Goal: Task Accomplishment & Management: Complete application form

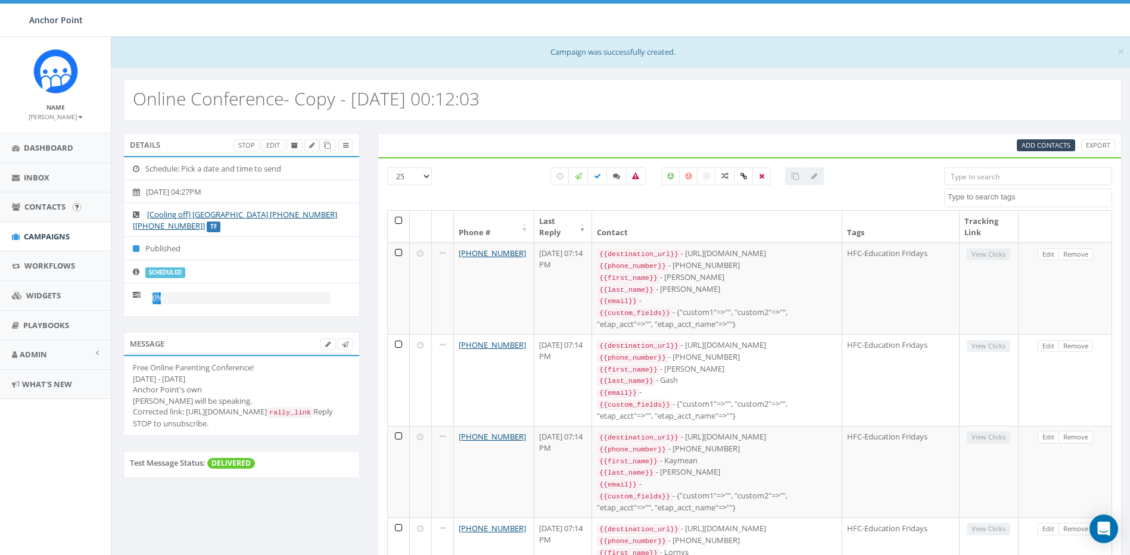
select select
click at [48, 234] on span "Campaigns" at bounding box center [47, 236] width 46 height 11
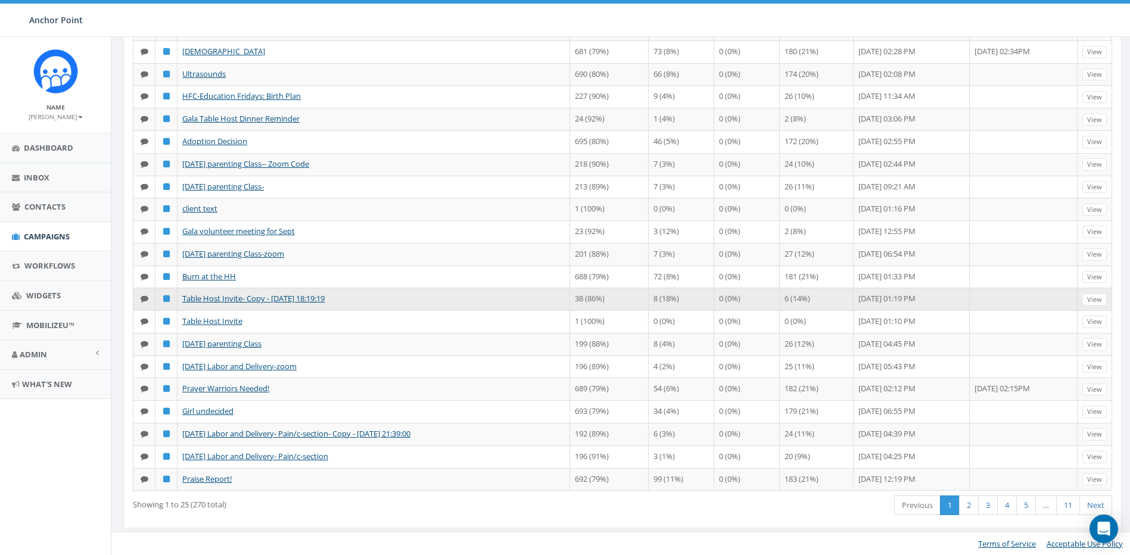
scroll to position [442, 0]
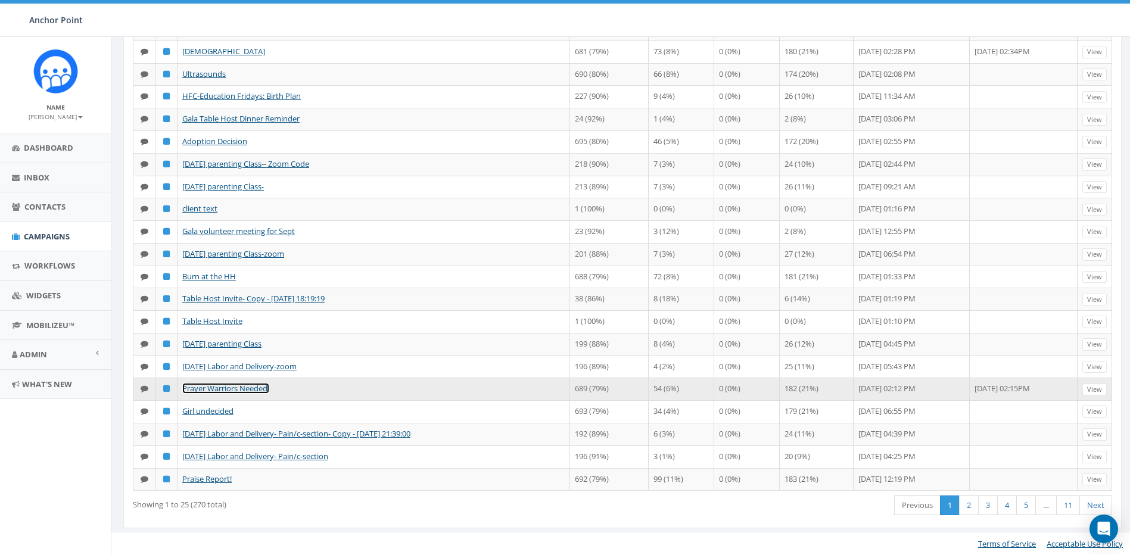
click at [244, 390] on link "Prayer Warriors Needed!" at bounding box center [225, 388] width 87 height 11
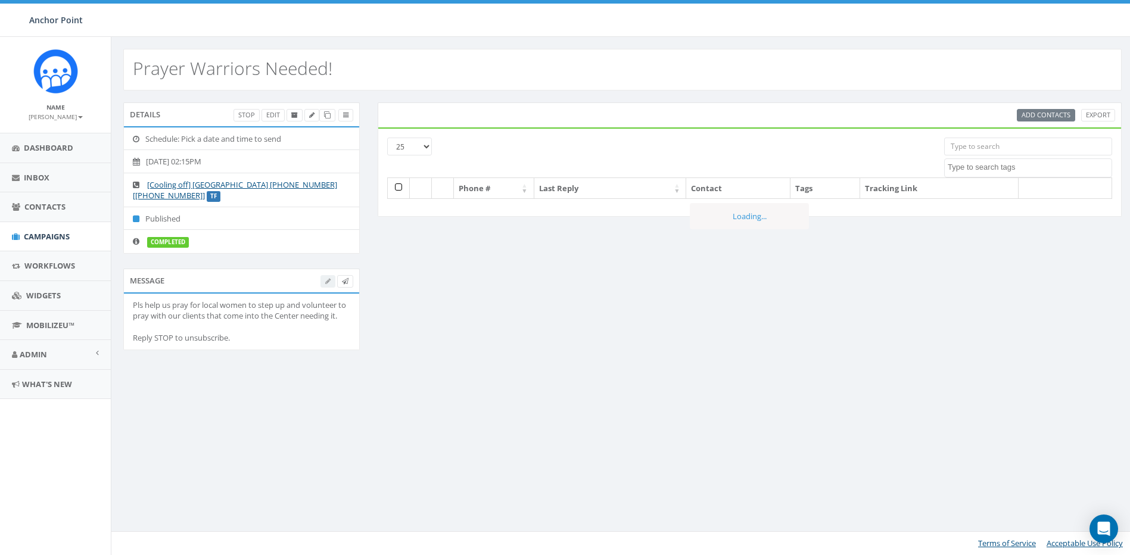
select select
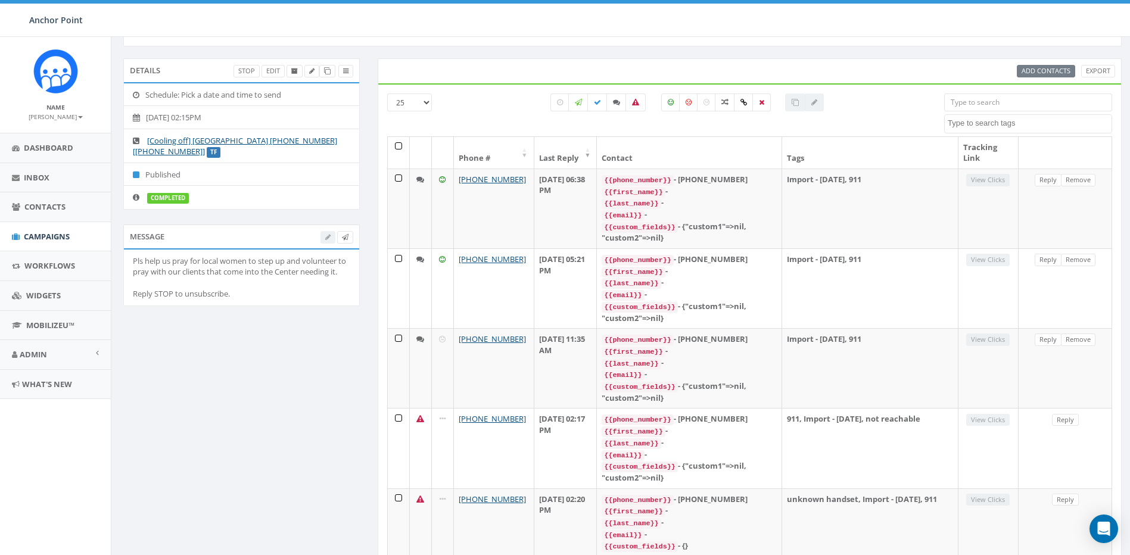
scroll to position [119, 0]
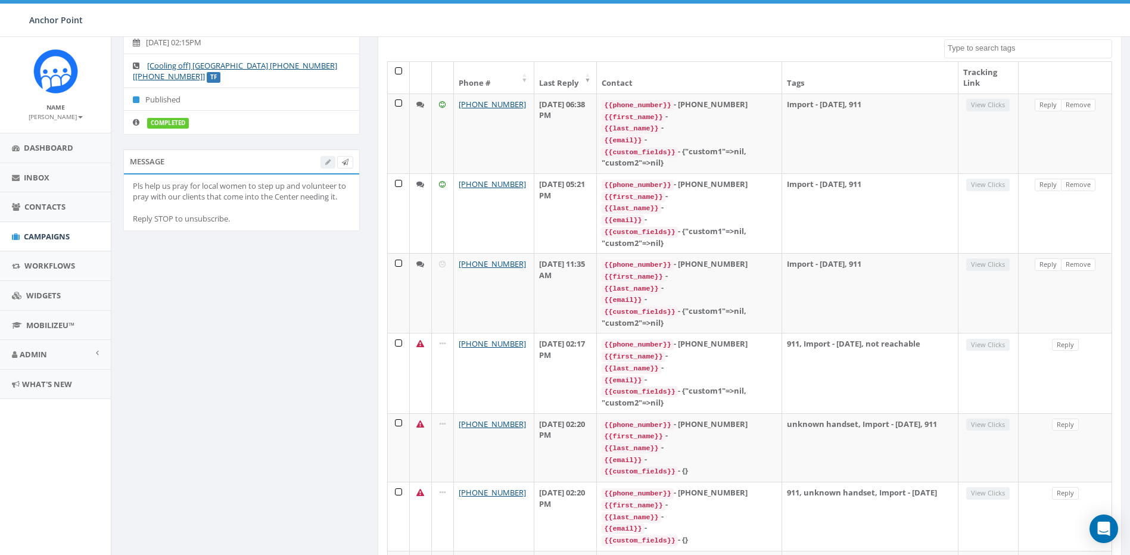
click at [150, 166] on div "Message" at bounding box center [241, 162] width 236 height 24
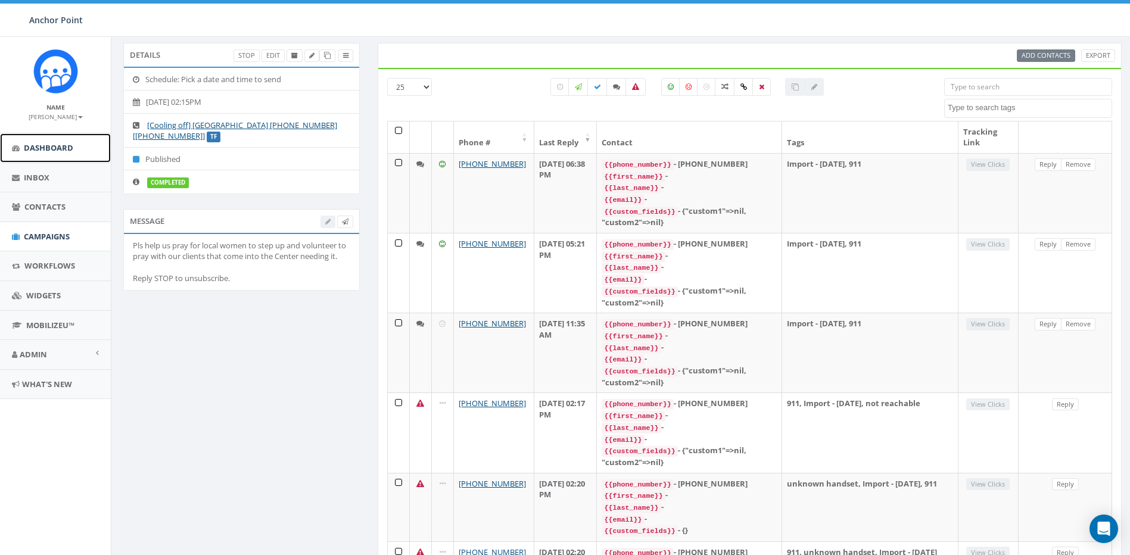
click at [61, 149] on span "Dashboard" at bounding box center [48, 147] width 49 height 11
click at [52, 150] on span "Dashboard" at bounding box center [48, 147] width 49 height 11
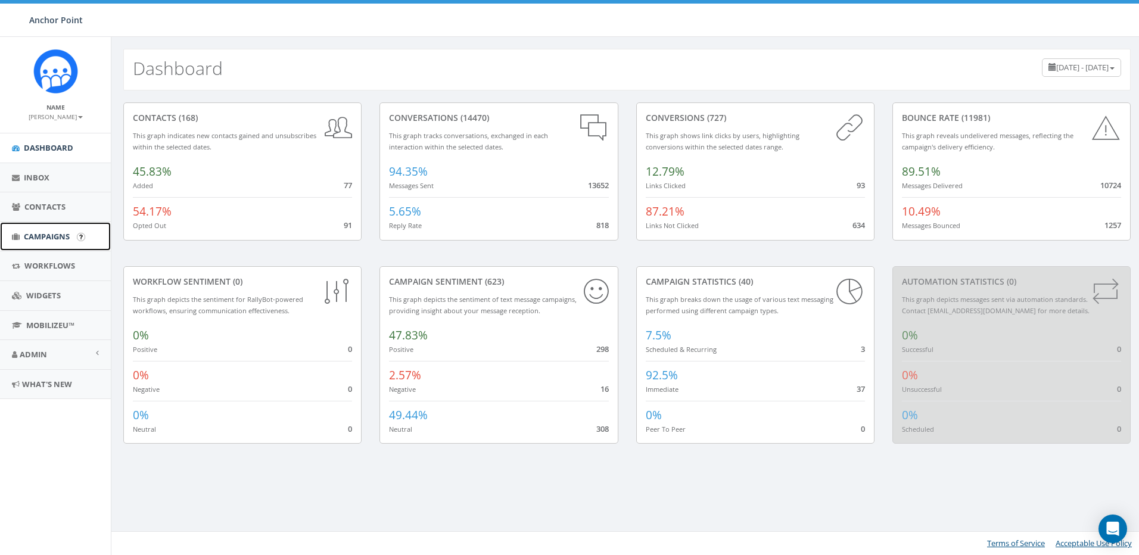
click at [47, 232] on span "Campaigns" at bounding box center [47, 236] width 46 height 11
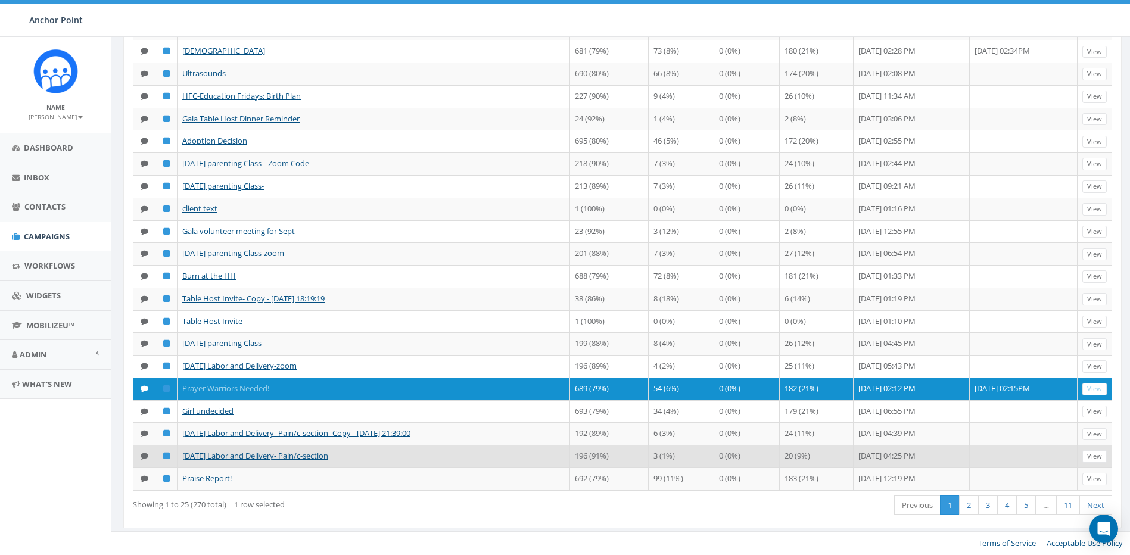
scroll to position [412, 0]
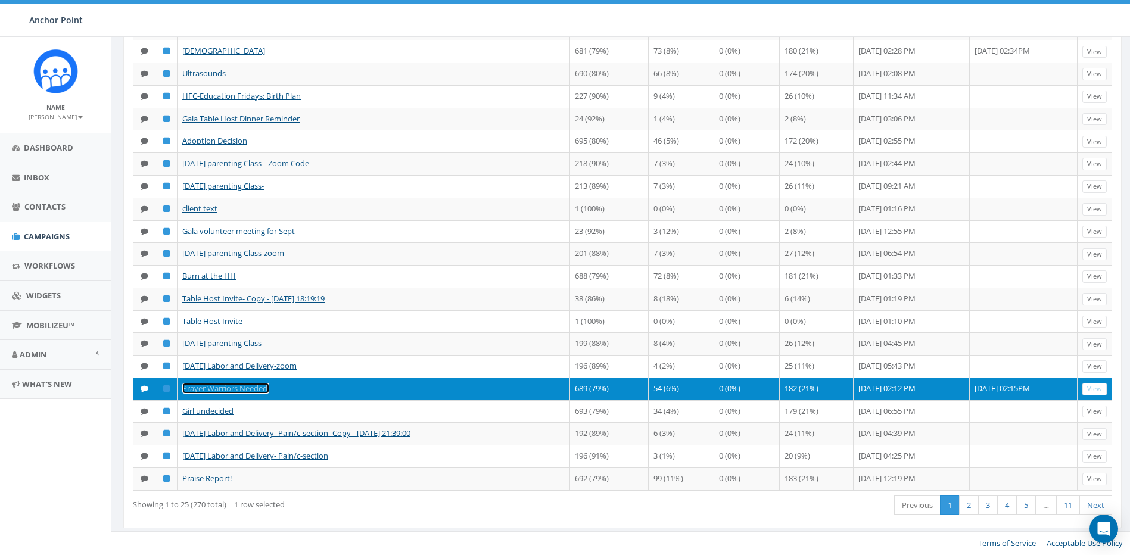
click at [207, 390] on link "Prayer Warriors Needed!" at bounding box center [225, 388] width 87 height 11
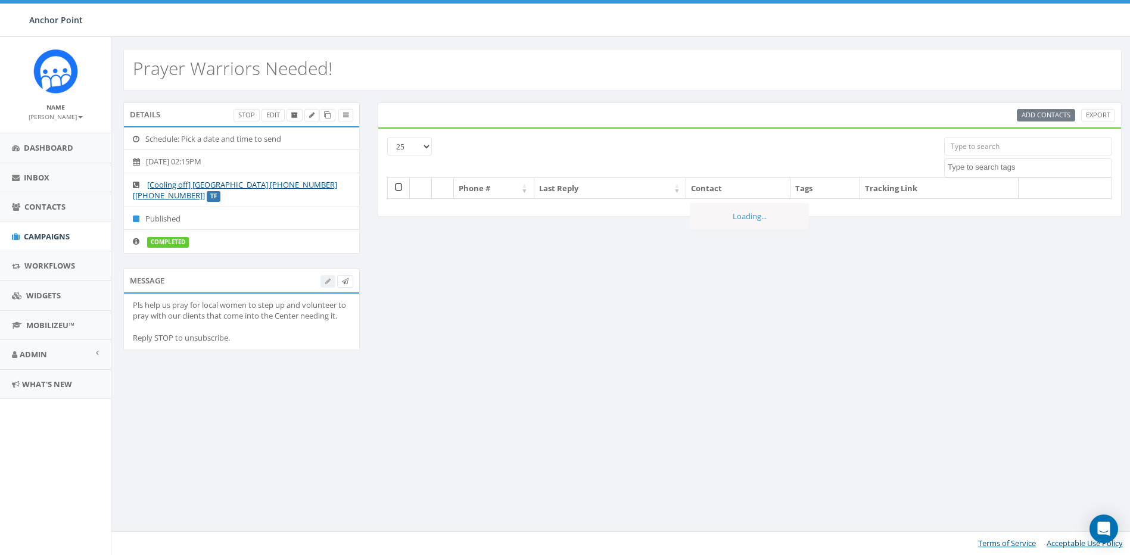
select select
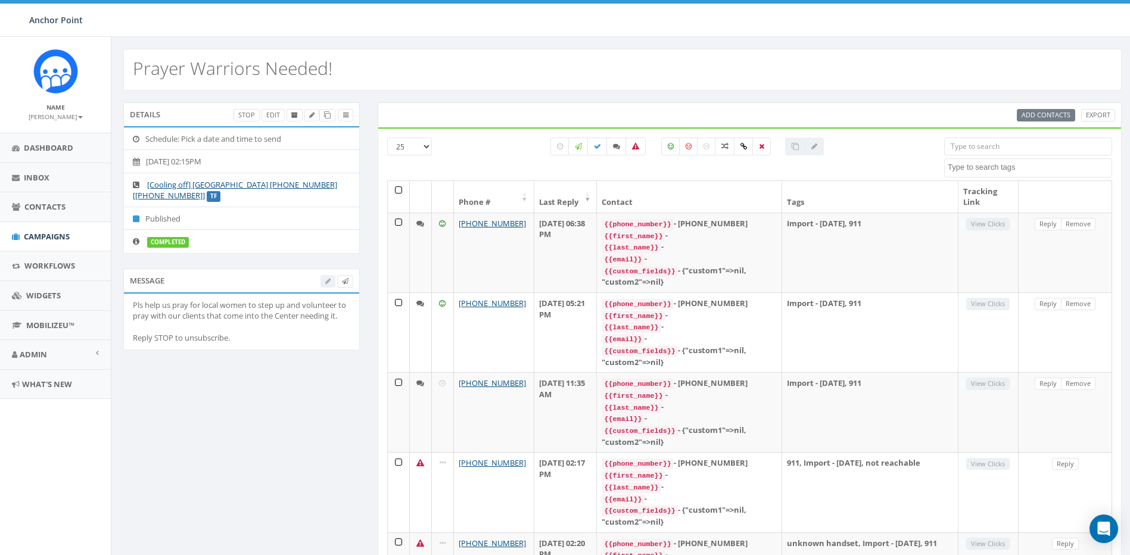
click at [142, 284] on div "Message" at bounding box center [241, 281] width 236 height 24
click at [147, 282] on div "Message" at bounding box center [241, 281] width 236 height 24
click at [313, 115] on icon at bounding box center [311, 115] width 5 height 7
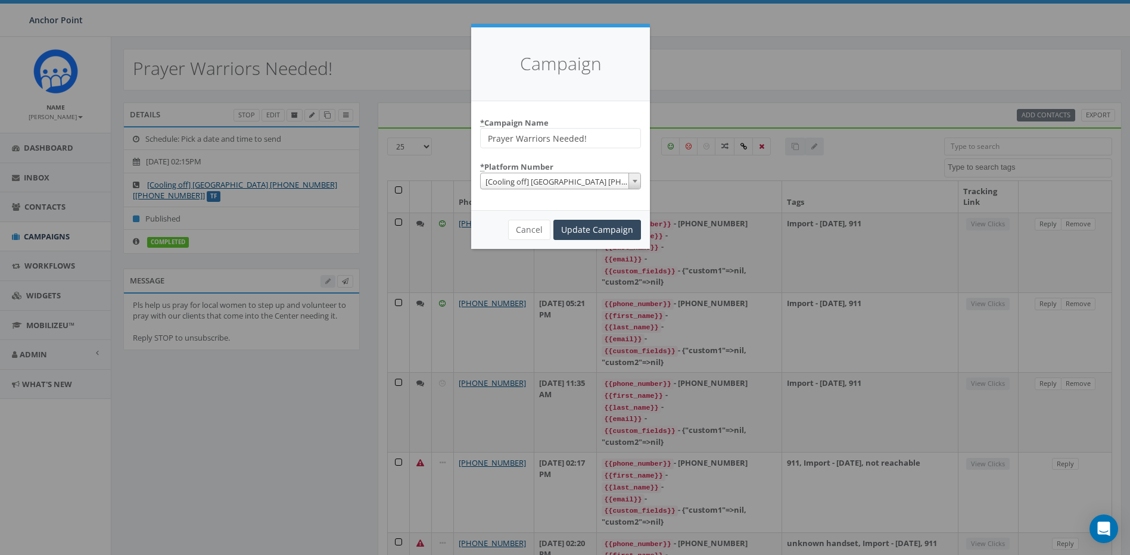
click at [323, 113] on div "Campaign * Campaign Name Prayer Warriors Needed! * Platform Number Anchor Point…" at bounding box center [565, 277] width 1130 height 555
click at [322, 114] on div "Campaign * Campaign Name Prayer Warriors Needed! * Platform Number Anchor Point…" at bounding box center [565, 277] width 1130 height 555
click at [521, 229] on button "Cancel" at bounding box center [529, 230] width 42 height 20
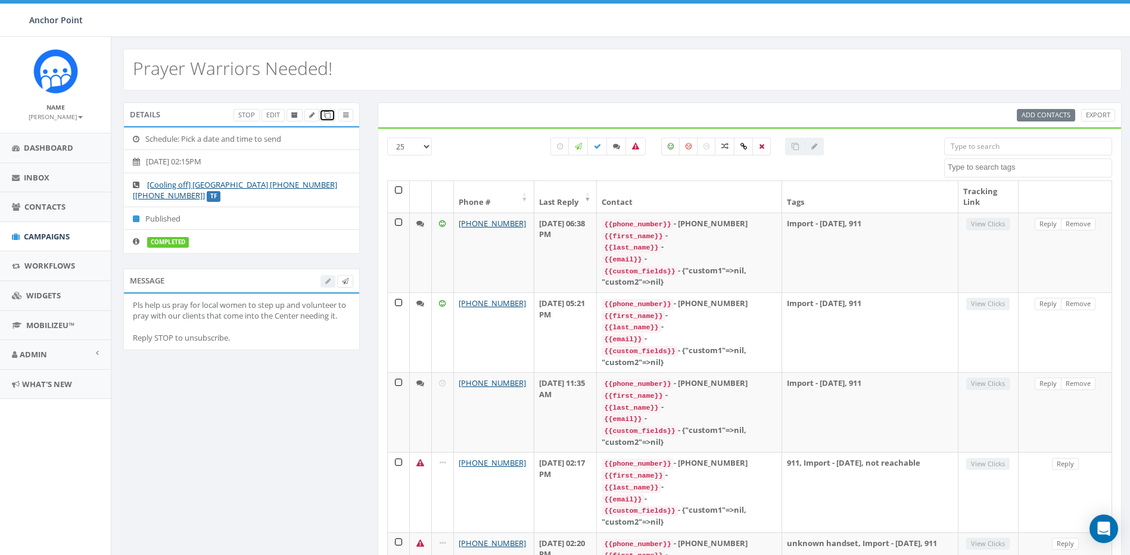
click at [326, 114] on icon at bounding box center [327, 115] width 7 height 7
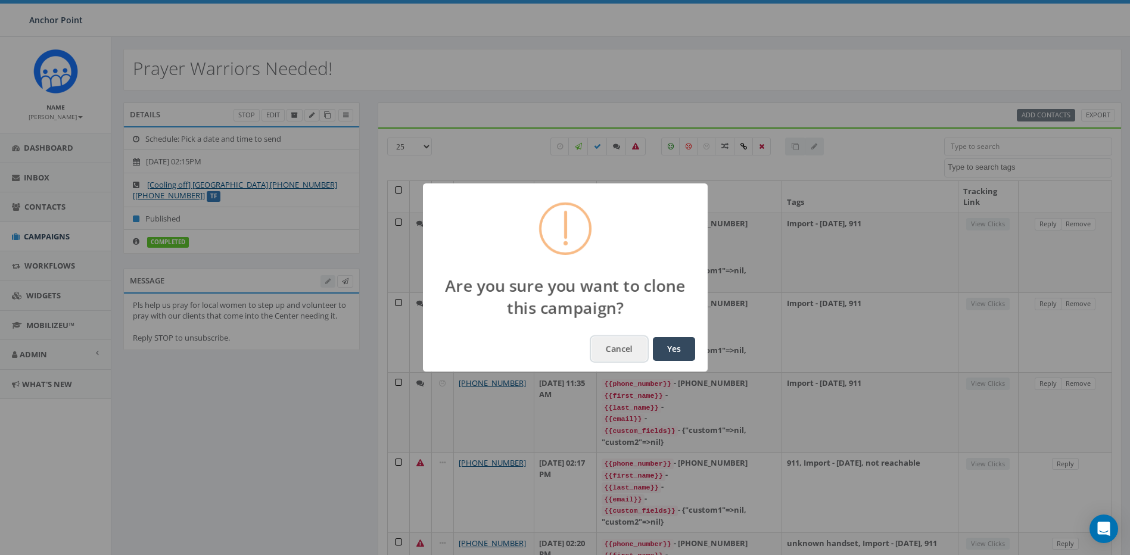
drag, startPoint x: 757, startPoint y: 338, endPoint x: 574, endPoint y: 161, distance: 254.0
click at [590, 167] on div "Are you sure you want to clone this campaign? Cancel Yes" at bounding box center [565, 277] width 1130 height 555
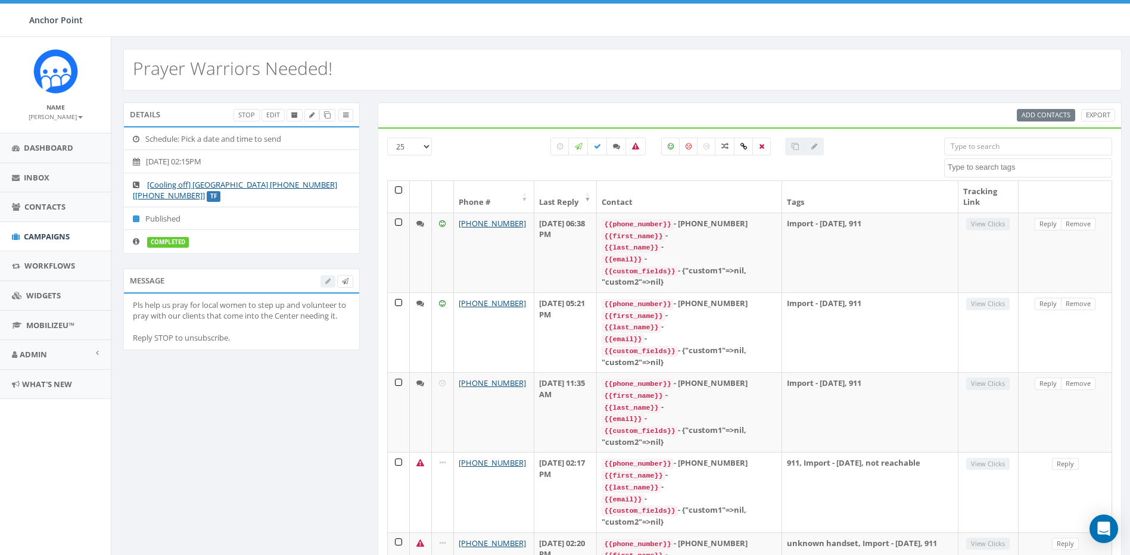
click at [325, 282] on div at bounding box center [336, 281] width 33 height 13
click at [161, 286] on div "Message" at bounding box center [241, 281] width 236 height 24
click at [328, 282] on div at bounding box center [336, 281] width 33 height 13
click at [346, 281] on icon at bounding box center [345, 281] width 7 height 7
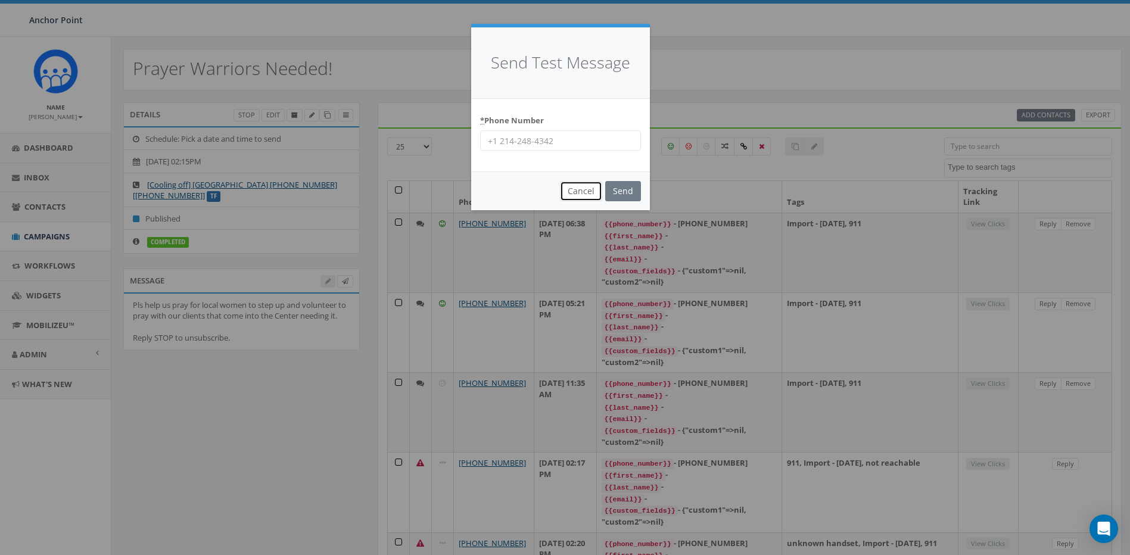
click at [596, 191] on button "Cancel" at bounding box center [581, 191] width 42 height 20
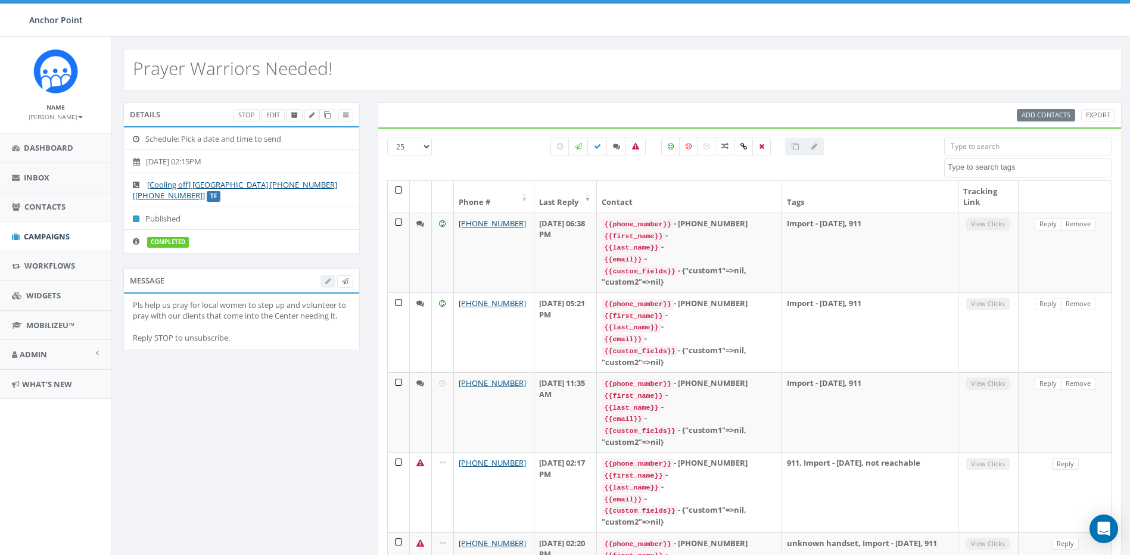
click at [817, 147] on div at bounding box center [814, 147] width 19 height 18
click at [815, 147] on div at bounding box center [814, 147] width 19 height 18
click at [795, 147] on div at bounding box center [795, 147] width 20 height 18
click at [292, 117] on icon at bounding box center [294, 115] width 7 height 7
click at [313, 114] on icon at bounding box center [311, 115] width 5 height 7
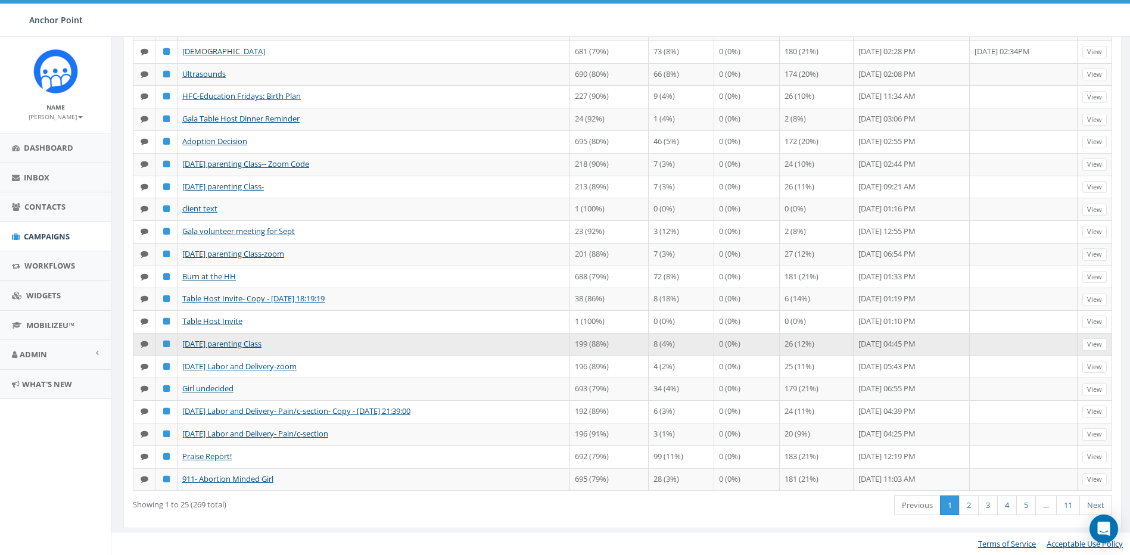
scroll to position [442, 0]
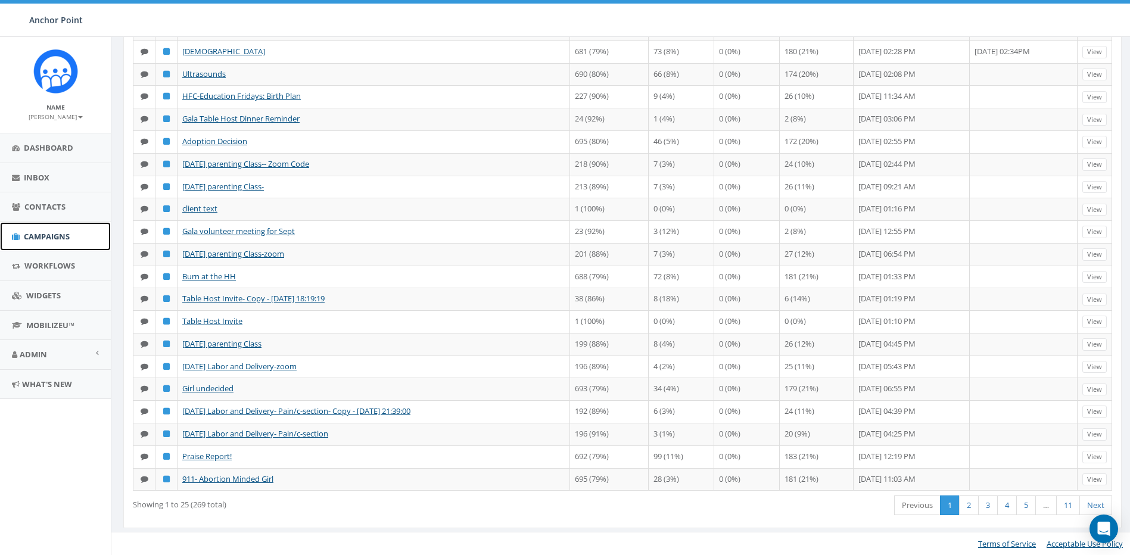
click at [63, 234] on span "Campaigns" at bounding box center [47, 236] width 46 height 11
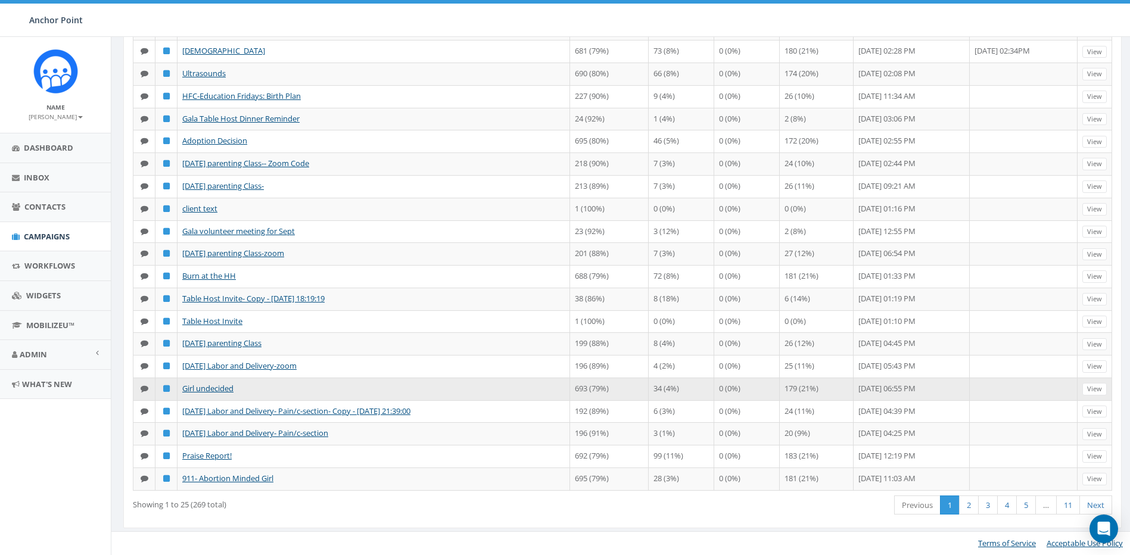
scroll to position [412, 0]
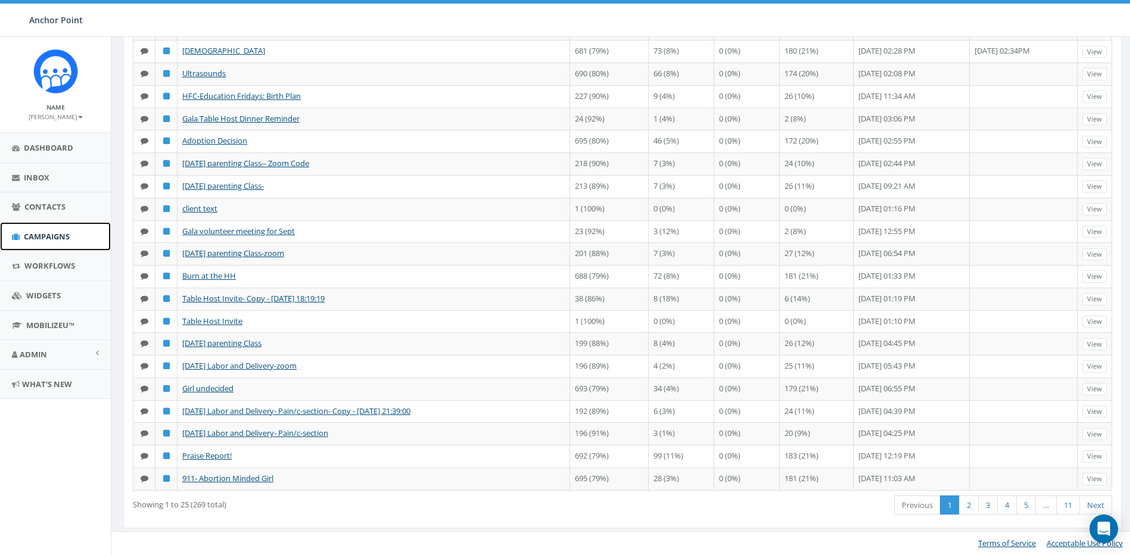
click at [65, 236] on span "Campaigns" at bounding box center [47, 236] width 46 height 11
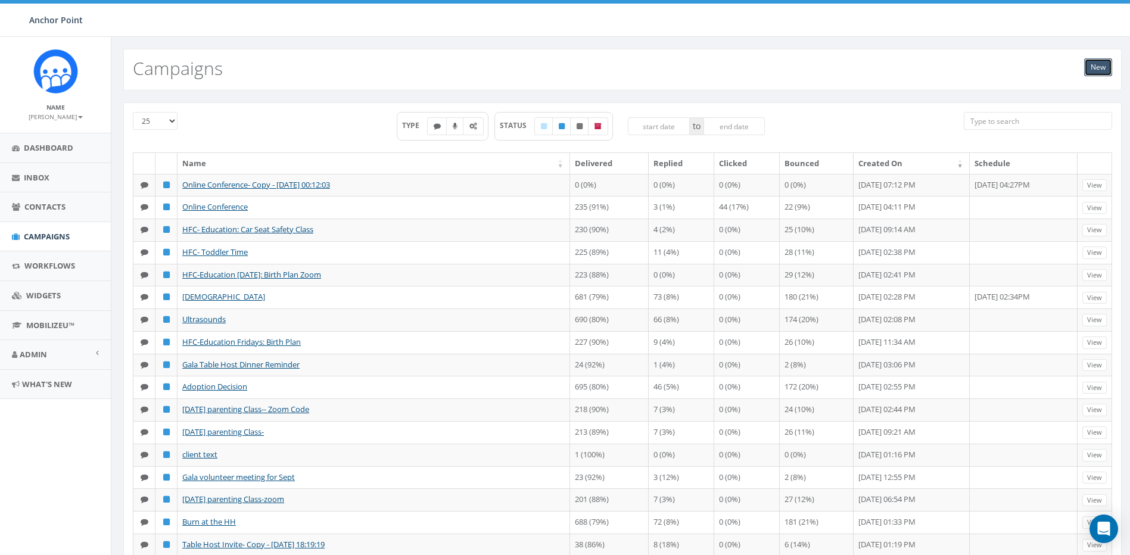
click at [1098, 67] on link "New" at bounding box center [1098, 67] width 28 height 18
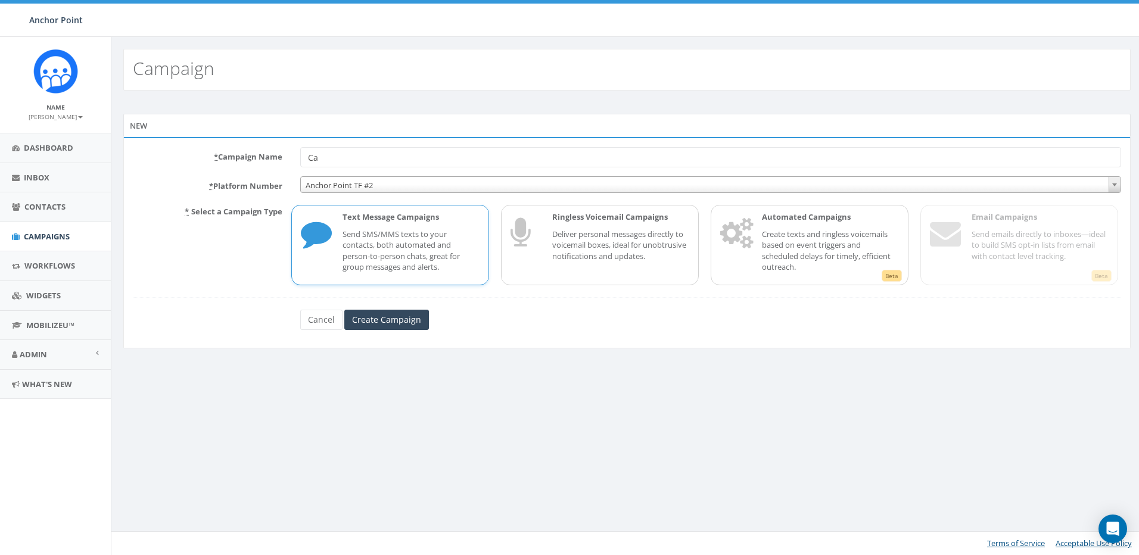
type input "C"
type input "911 Abortion Minded"
click at [383, 323] on input "Create Campaign" at bounding box center [386, 320] width 85 height 20
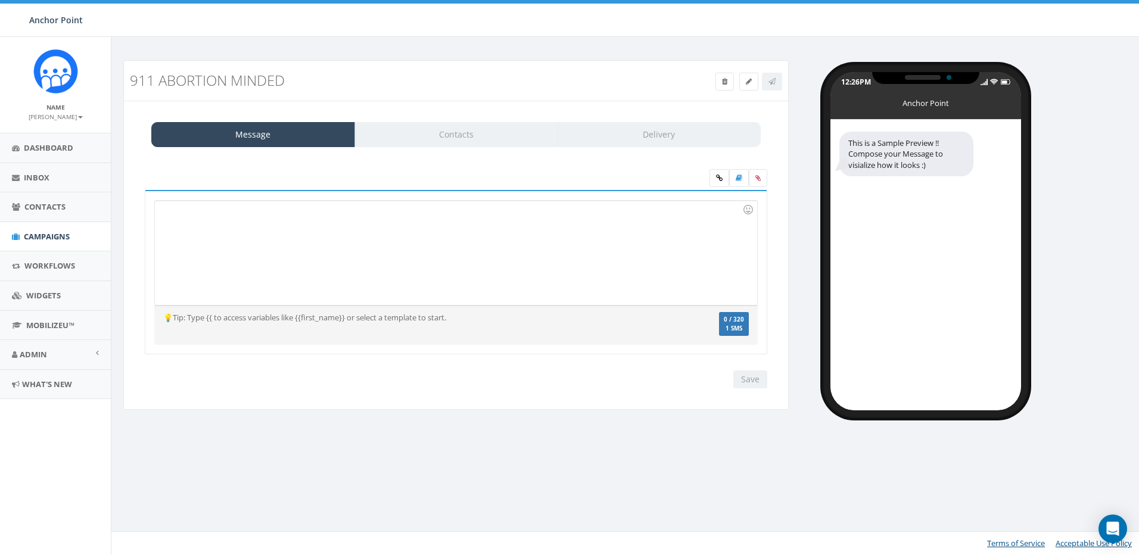
click at [195, 251] on div at bounding box center [456, 253] width 602 height 104
click at [180, 223] on div at bounding box center [456, 253] width 602 height 104
click at [176, 226] on div at bounding box center [456, 253] width 602 height 104
click at [178, 216] on div at bounding box center [456, 253] width 602 height 104
click at [460, 135] on div "Message Contacts Delivery" at bounding box center [455, 134] width 609 height 25
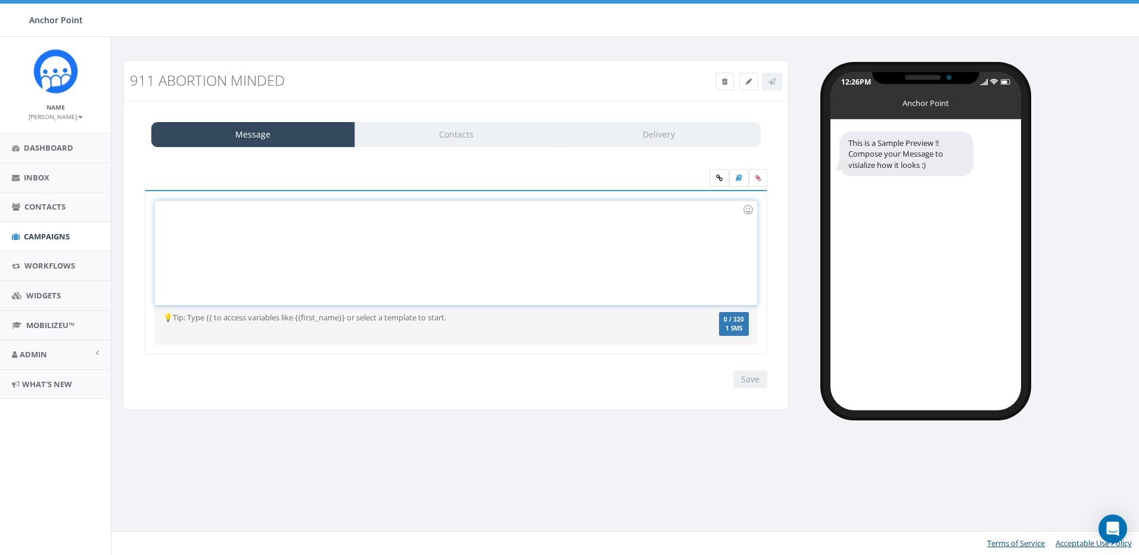
drag, startPoint x: 188, startPoint y: 217, endPoint x: 194, endPoint y: 209, distance: 9.8
click at [190, 219] on div at bounding box center [456, 253] width 602 height 104
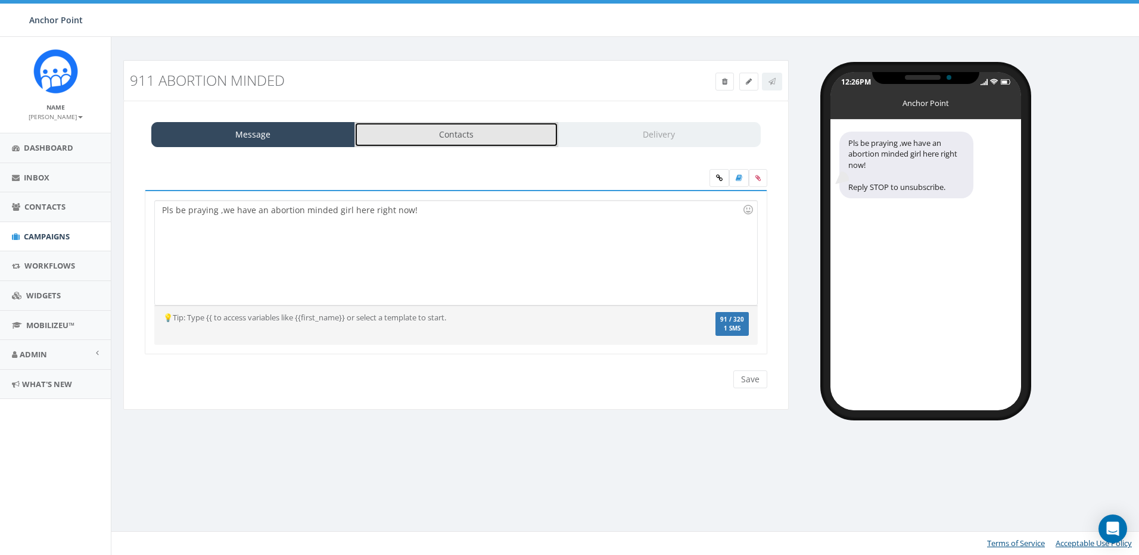
click at [465, 137] on link "Contacts" at bounding box center [456, 134] width 204 height 25
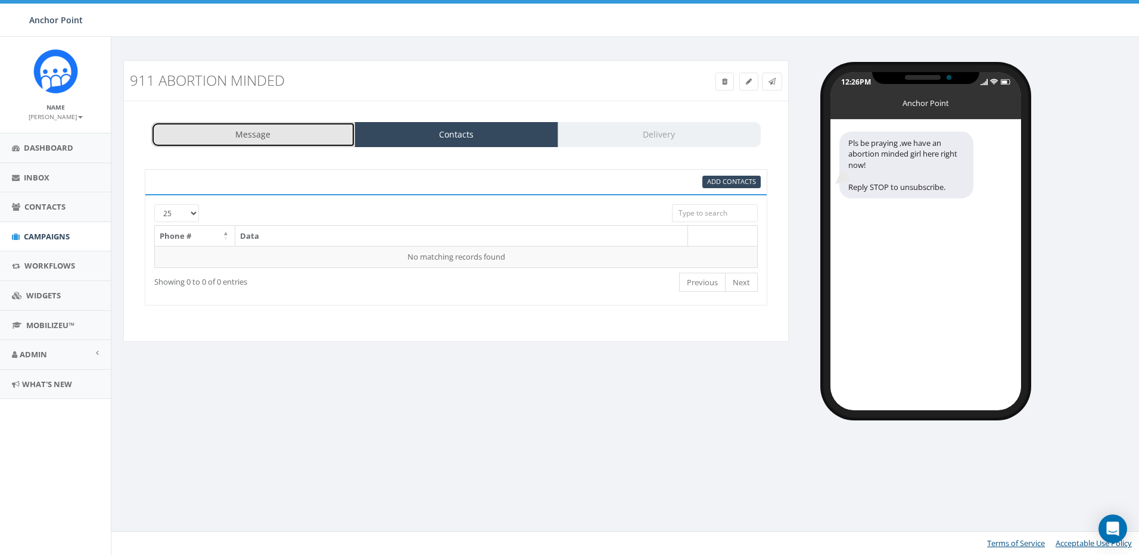
click at [230, 147] on link "Message" at bounding box center [253, 134] width 204 height 25
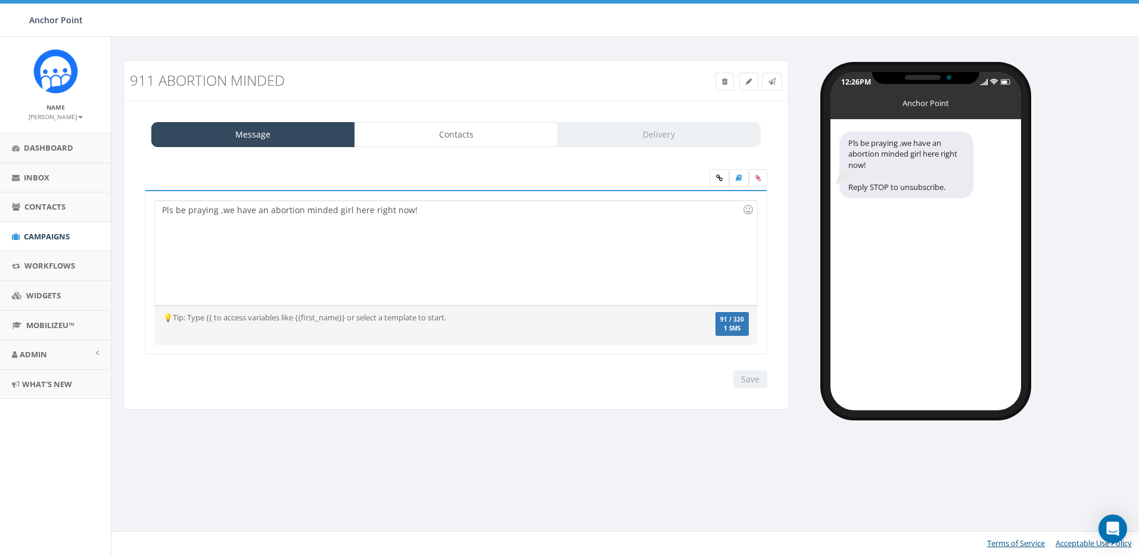
click at [743, 382] on div "Save Next" at bounding box center [747, 380] width 40 height 18
click at [746, 379] on div "Save Next" at bounding box center [747, 380] width 40 height 18
drag, startPoint x: 757, startPoint y: 384, endPoint x: 749, endPoint y: 379, distance: 9.4
click at [758, 383] on div "Save Next" at bounding box center [747, 380] width 40 height 18
click at [746, 381] on div "Save Next" at bounding box center [747, 380] width 40 height 18
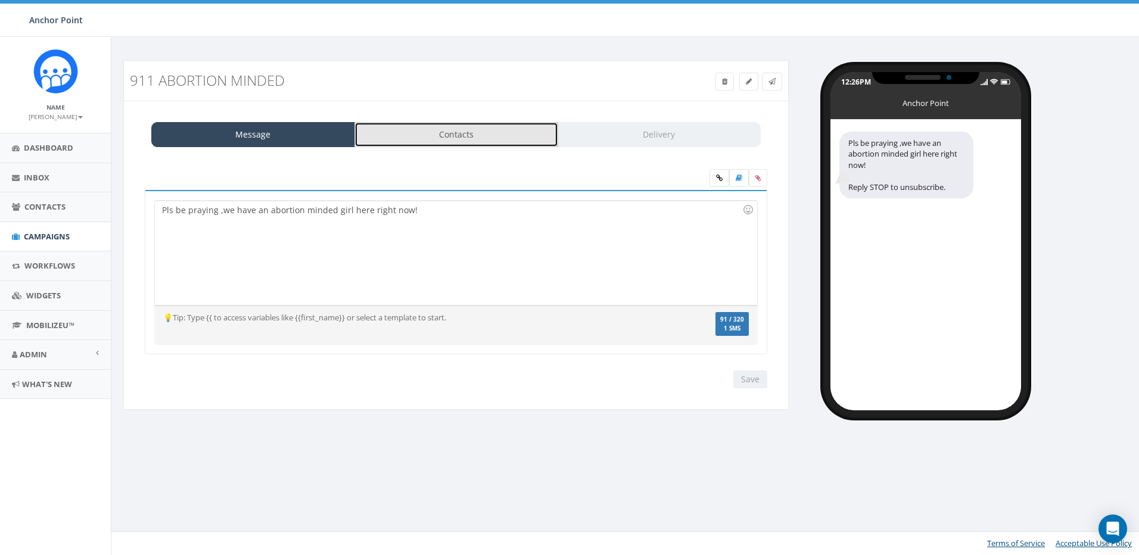
click at [466, 135] on link "Contacts" at bounding box center [456, 134] width 204 height 25
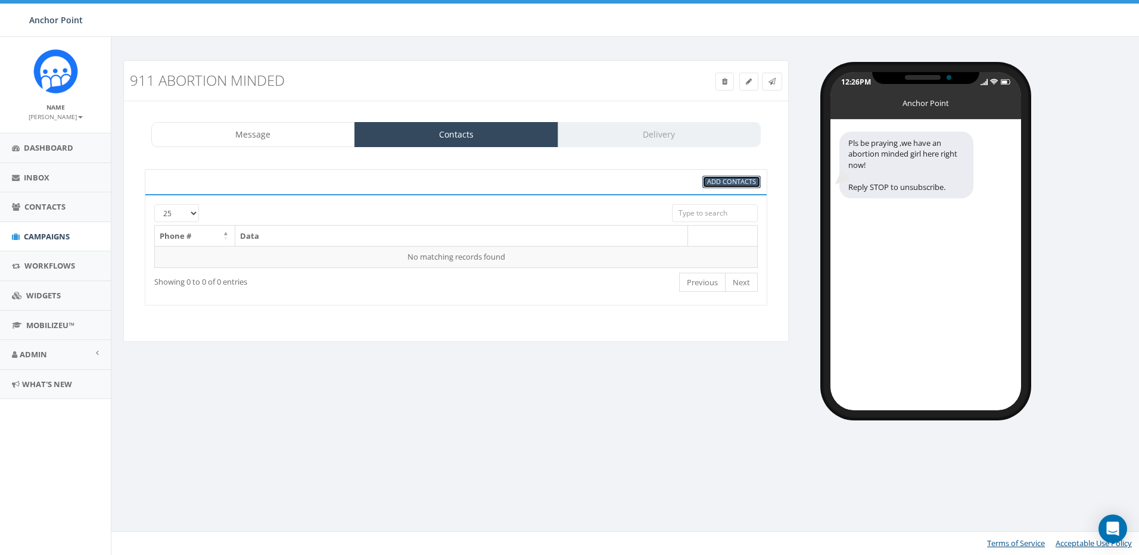
click at [723, 184] on span "Add Contacts" at bounding box center [731, 181] width 49 height 9
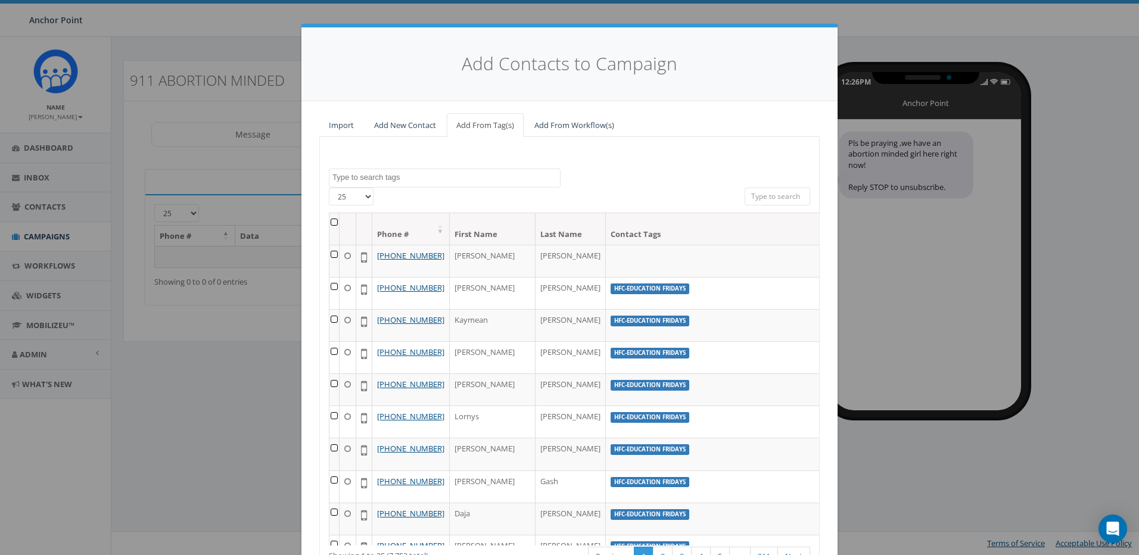
click at [421, 176] on textarea "Search" at bounding box center [446, 177] width 228 height 11
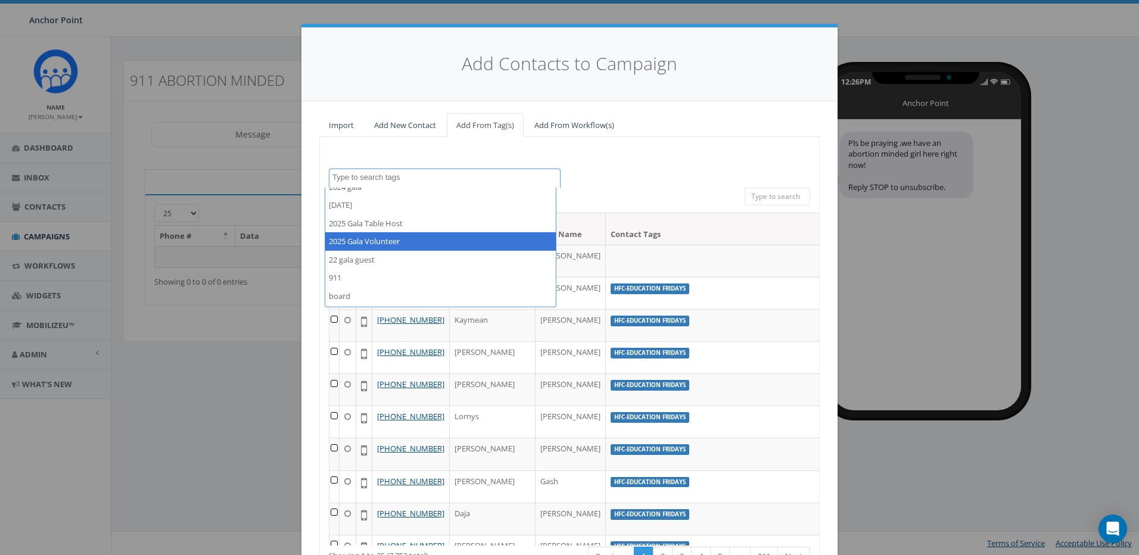
scroll to position [119, 0]
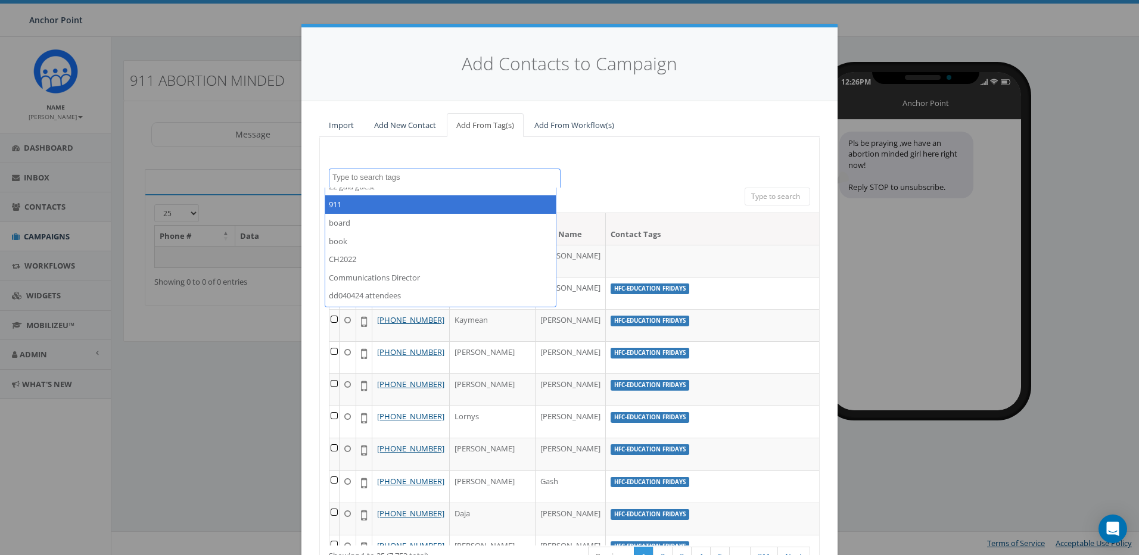
select select "911"
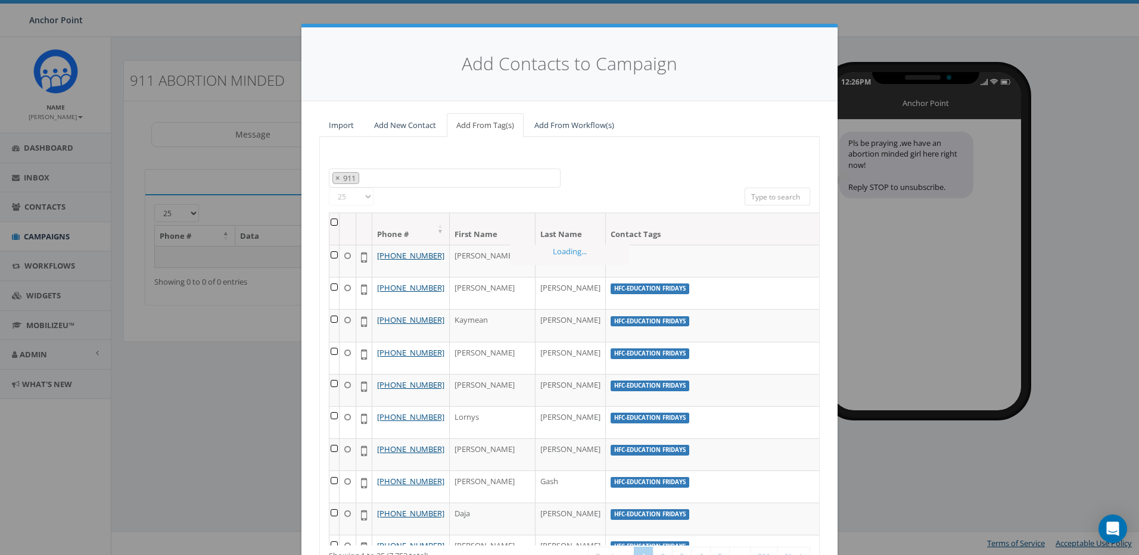
scroll to position [75, 0]
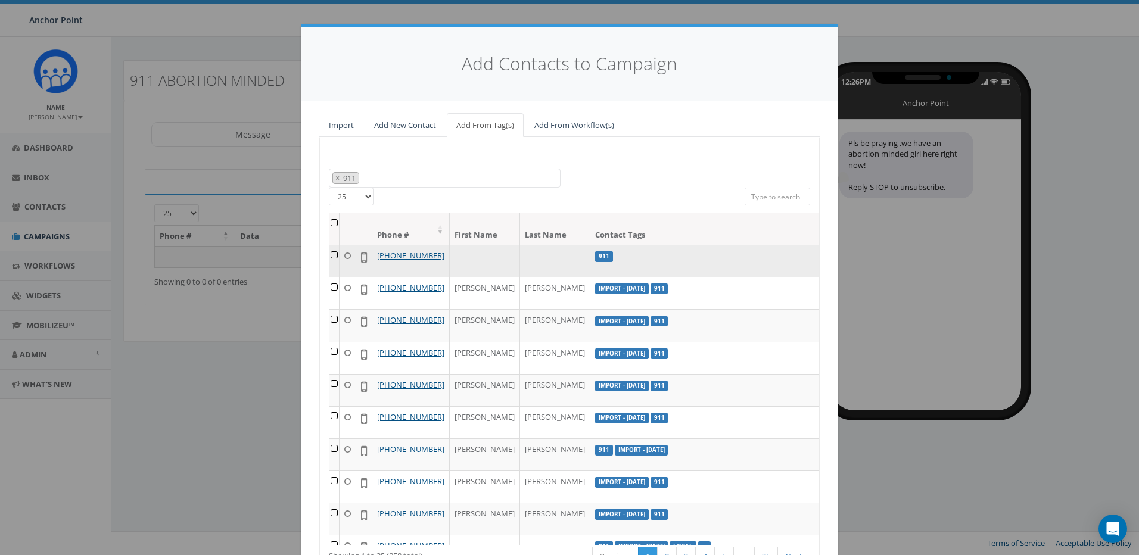
click at [595, 254] on label "911" at bounding box center [604, 256] width 18 height 11
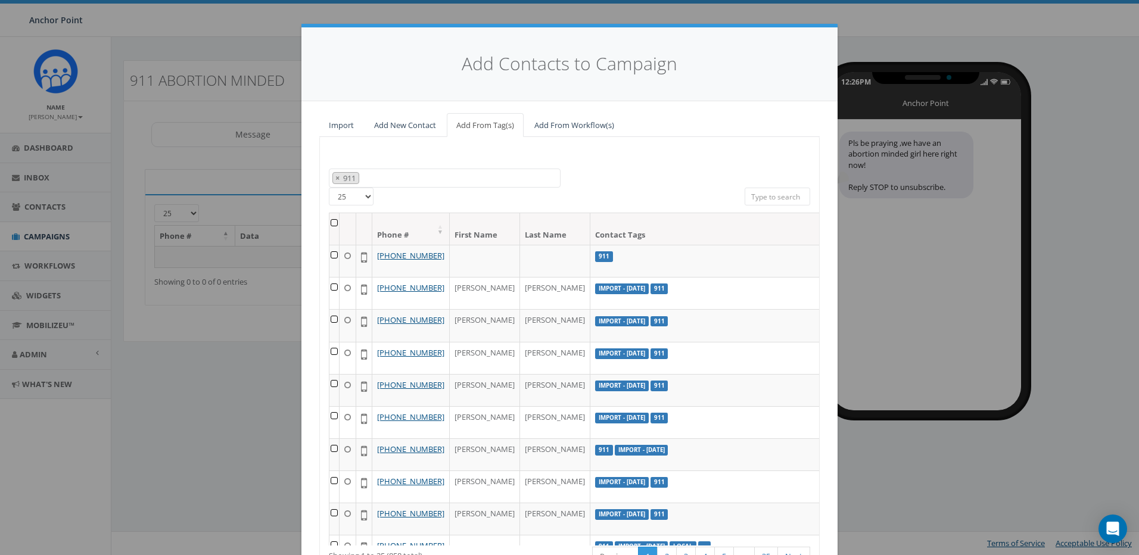
click at [332, 219] on th at bounding box center [334, 229] width 10 height 32
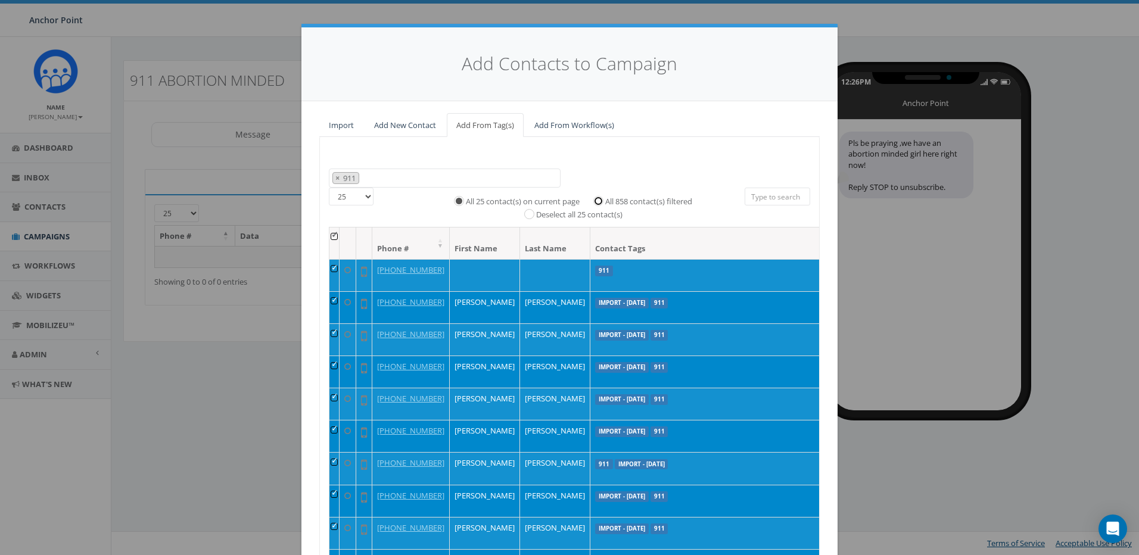
click at [591, 201] on div "All 858 contact(s) filtered" at bounding box center [639, 201] width 107 height 14
click at [597, 201] on input "All 858 contact(s) filtered" at bounding box center [601, 200] width 8 height 8
radio input "true"
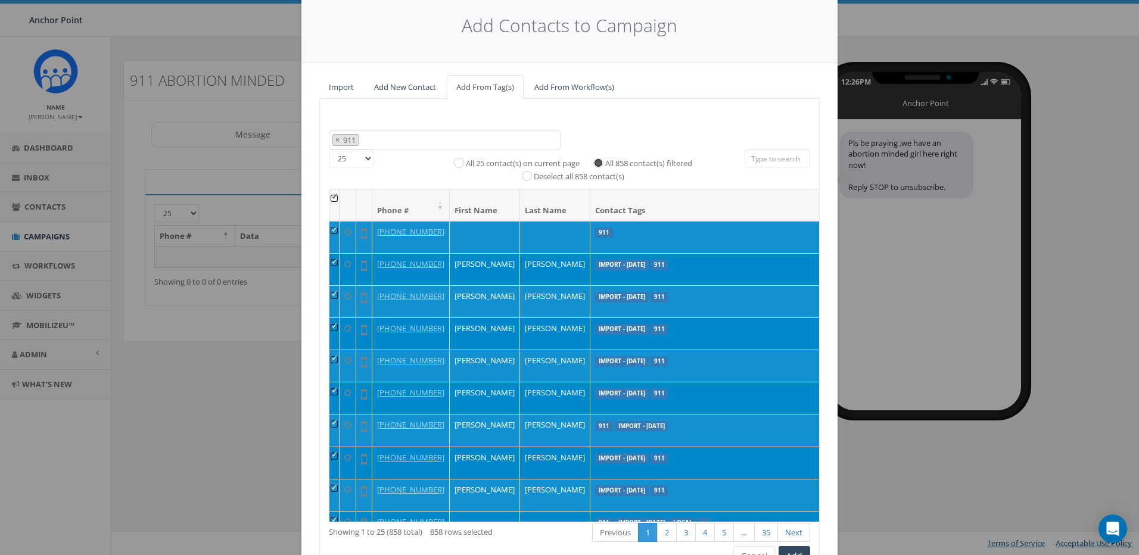
scroll to position [60, 0]
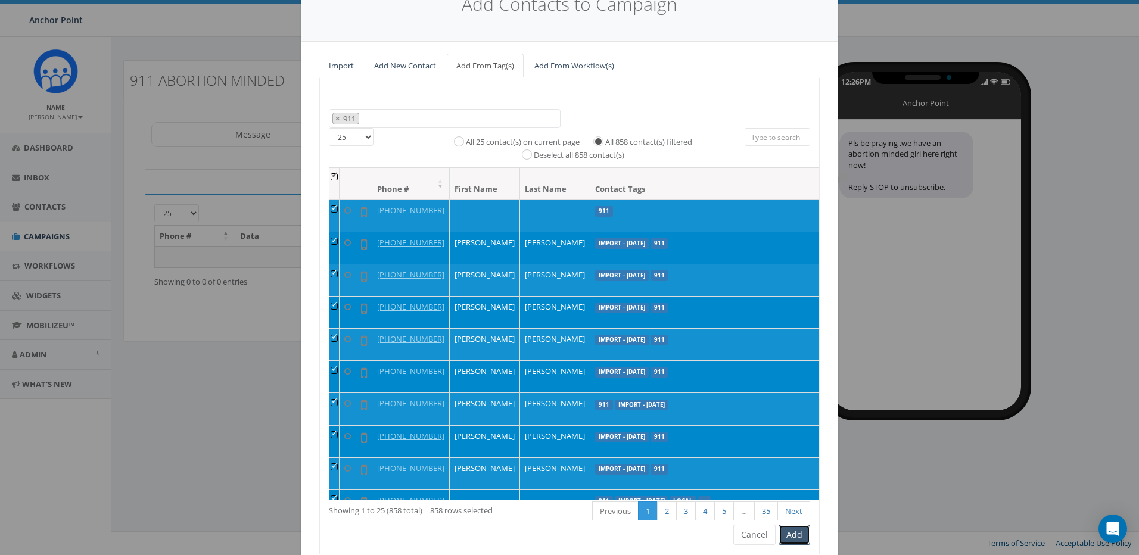
click at [796, 539] on button "Add" at bounding box center [795, 535] width 32 height 20
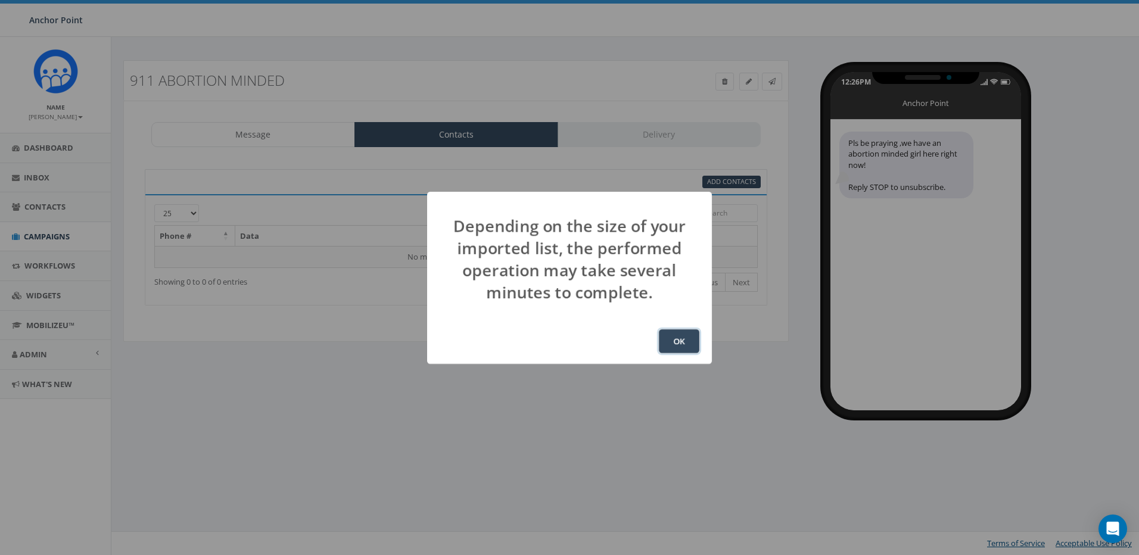
click at [680, 349] on button "OK" at bounding box center [679, 341] width 41 height 24
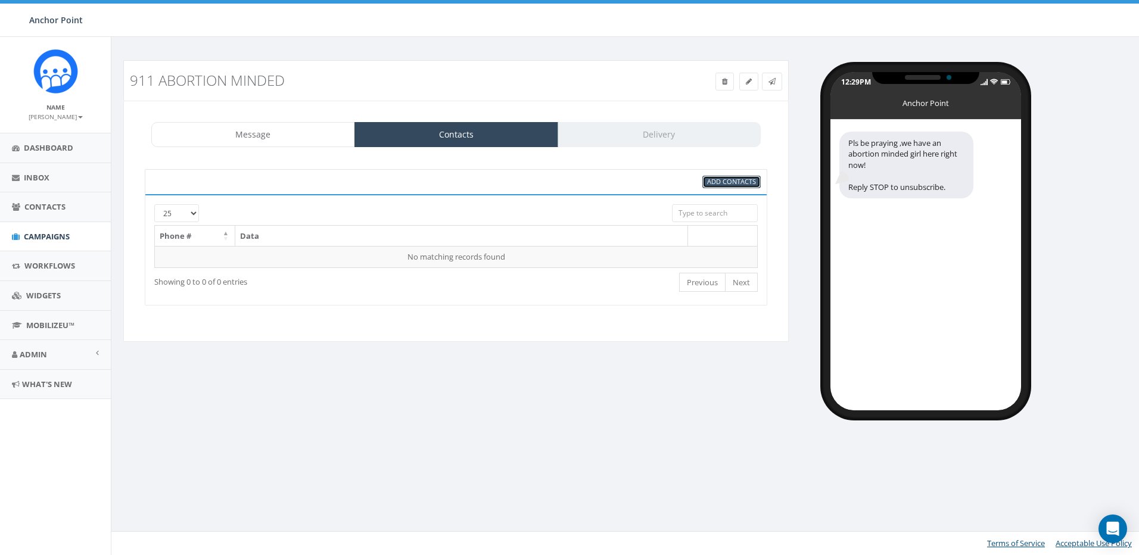
click at [726, 185] on span "Add Contacts" at bounding box center [731, 181] width 49 height 9
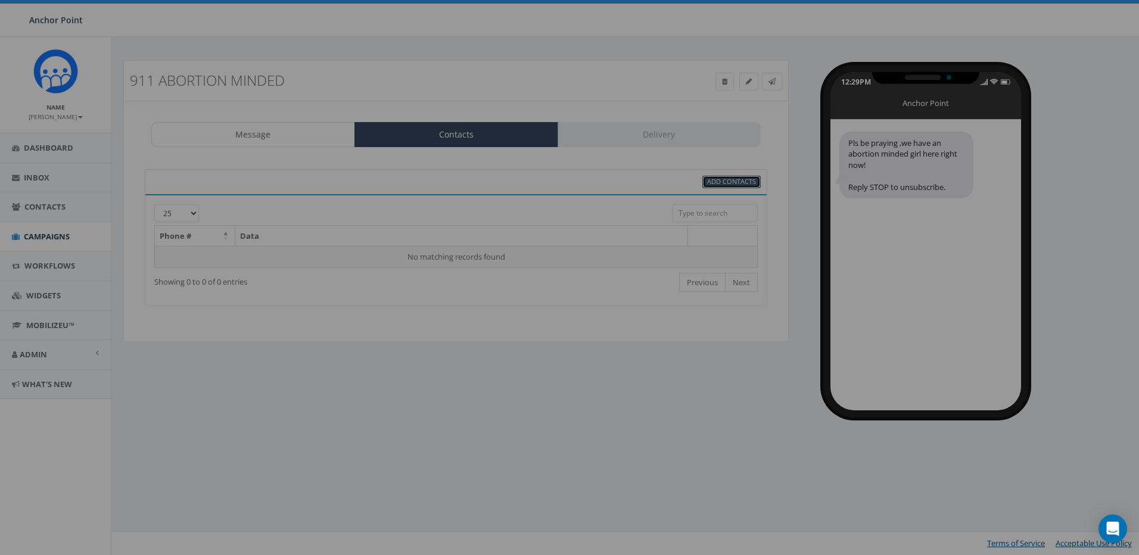
select select
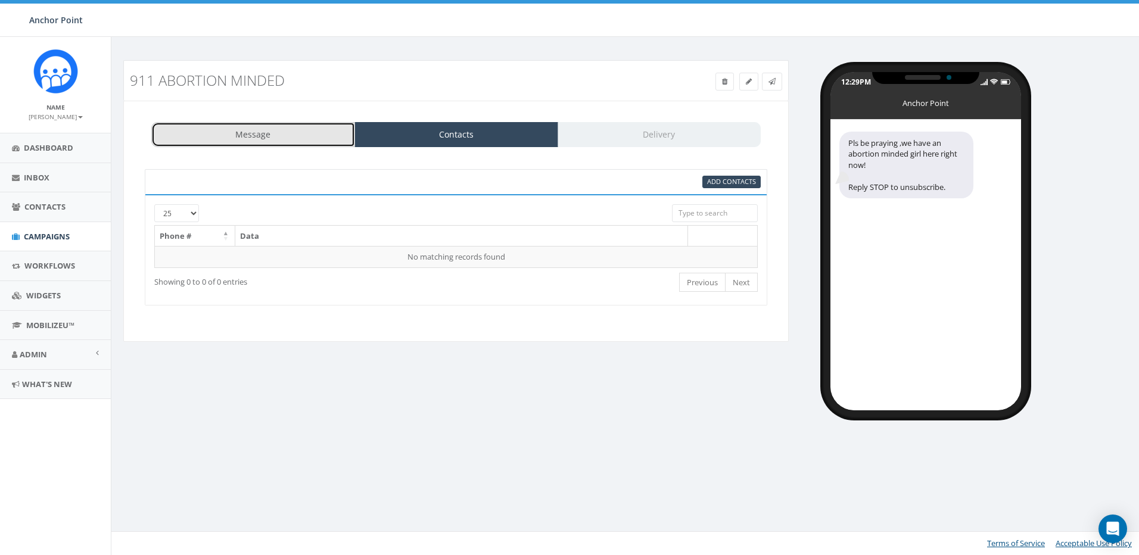
click at [257, 135] on link "Message" at bounding box center [253, 134] width 204 height 25
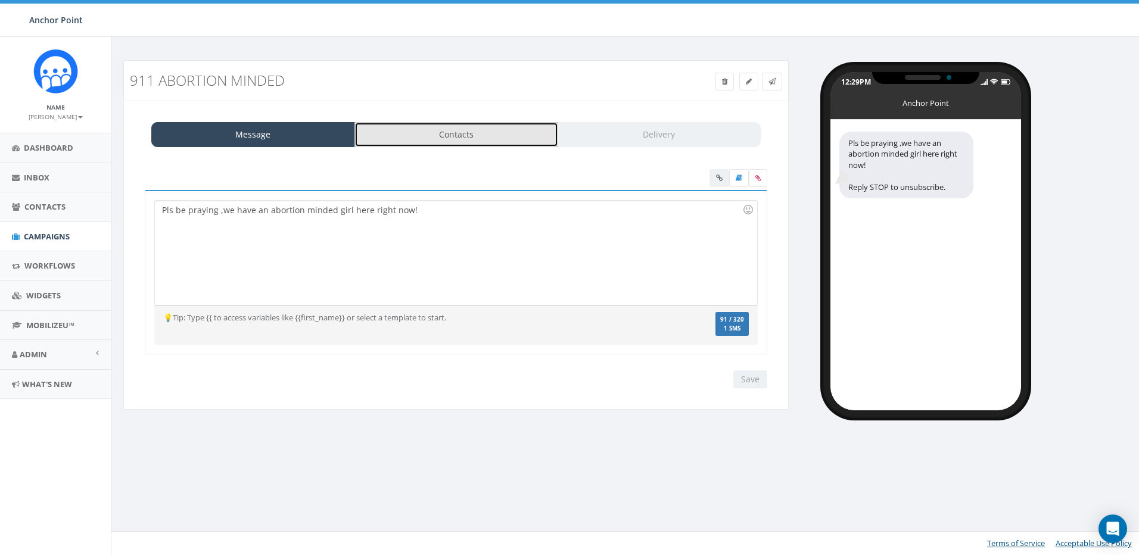
click at [485, 131] on link "Contacts" at bounding box center [456, 134] width 204 height 25
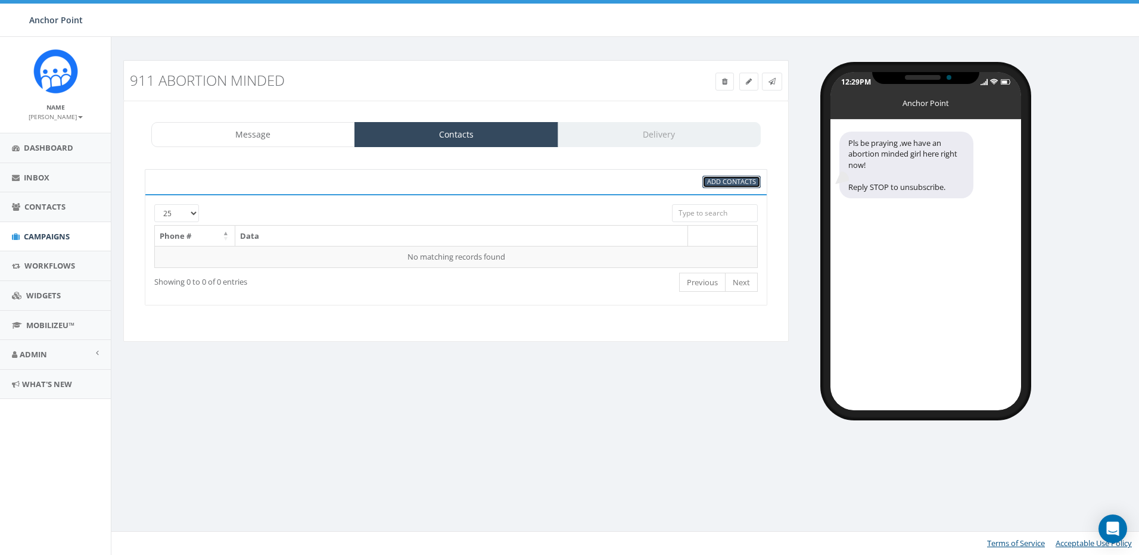
click at [733, 179] on span "Add Contacts" at bounding box center [731, 181] width 49 height 9
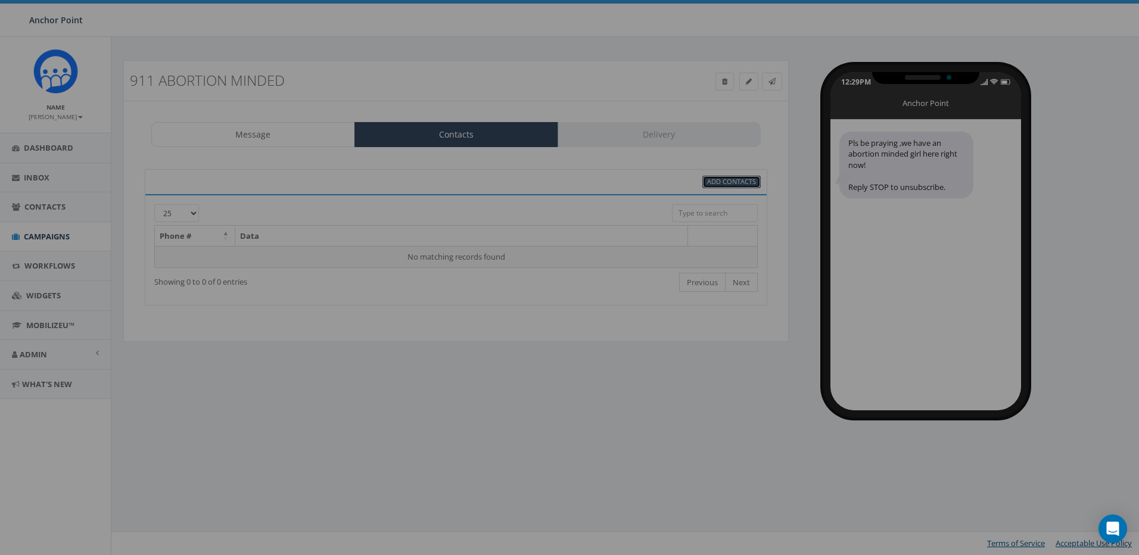
select select
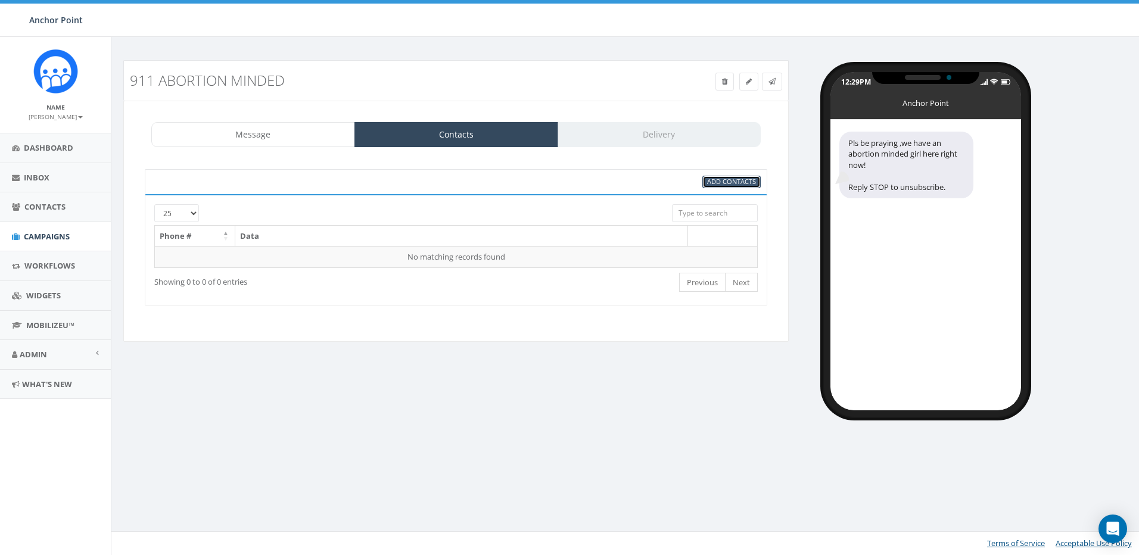
click at [729, 183] on span "Add Contacts" at bounding box center [731, 181] width 49 height 9
click at [179, 184] on div "95% Add Contacts" at bounding box center [455, 182] width 627 height 13
click at [185, 184] on div "95% Add Contacts" at bounding box center [455, 182] width 627 height 13
click at [285, 132] on link "Message" at bounding box center [253, 134] width 204 height 25
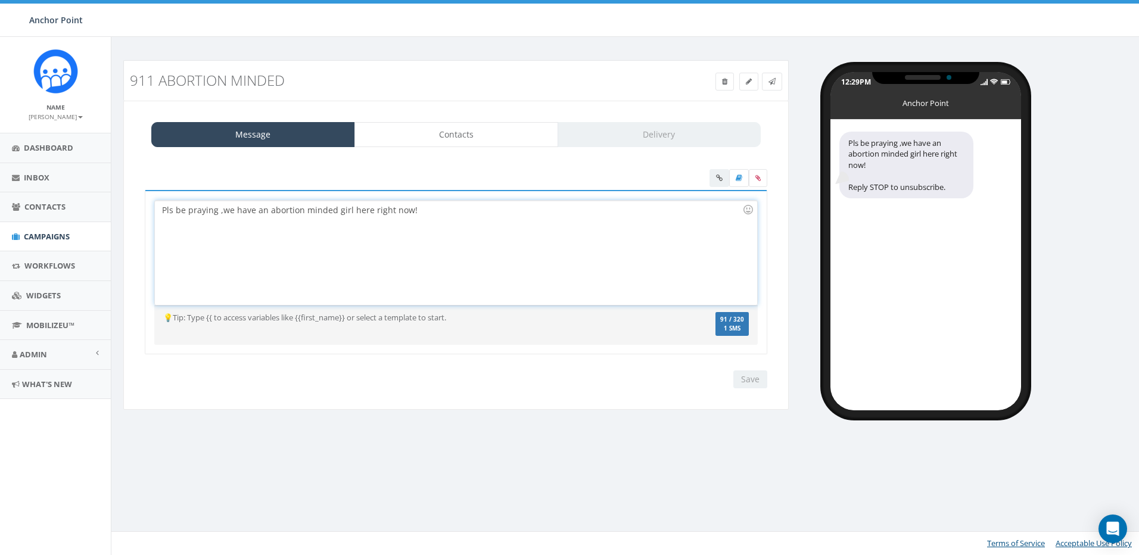
click at [351, 275] on div "Pls be praying ,we have an abortion minded girl here right now!" at bounding box center [456, 253] width 602 height 104
click at [764, 383] on div "Save Next" at bounding box center [747, 380] width 40 height 18
click at [489, 138] on link "Contacts" at bounding box center [456, 134] width 204 height 25
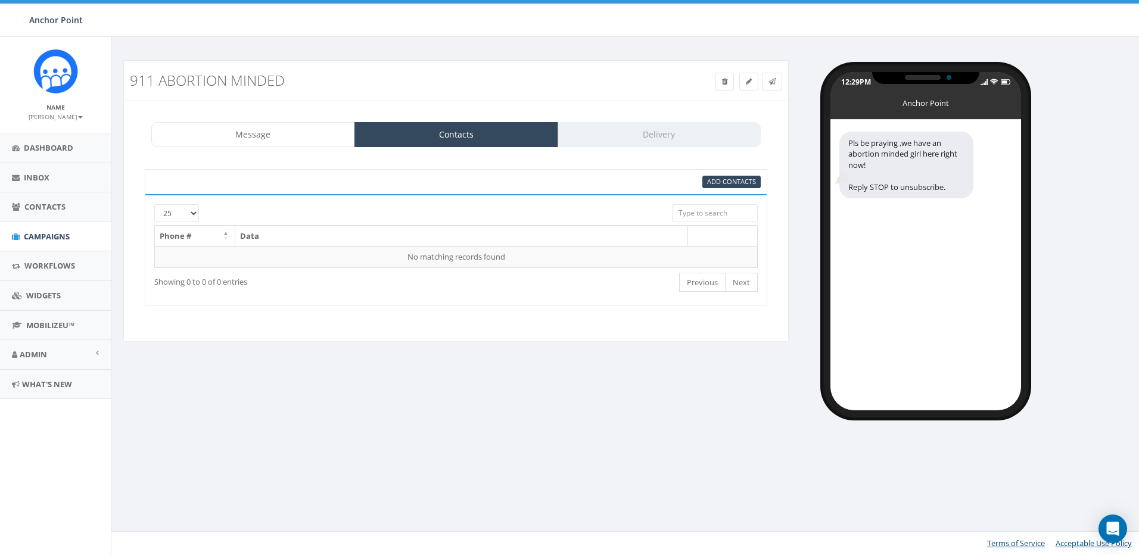
click at [188, 213] on select "25 50 100" at bounding box center [176, 213] width 45 height 18
click at [192, 212] on select "25 50 100" at bounding box center [176, 213] width 45 height 18
drag, startPoint x: 194, startPoint y: 208, endPoint x: 192, endPoint y: 214, distance: 6.4
click at [192, 214] on select "25 50 100" at bounding box center [176, 213] width 45 height 18
click at [195, 211] on select "25 50 100" at bounding box center [176, 213] width 45 height 18
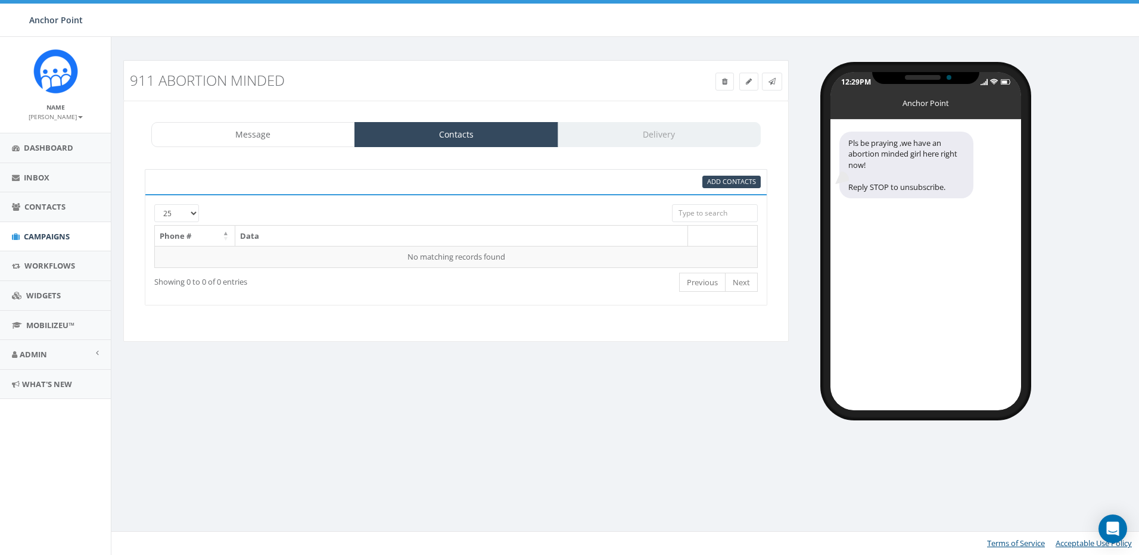
drag, startPoint x: 662, startPoint y: 132, endPoint x: 662, endPoint y: 143, distance: 11.3
click at [662, 143] on div "Message Contacts Delivery" at bounding box center [455, 134] width 609 height 25
click at [660, 132] on div "Message Contacts Delivery" at bounding box center [455, 134] width 609 height 25
click at [259, 125] on link "Message" at bounding box center [253, 134] width 204 height 25
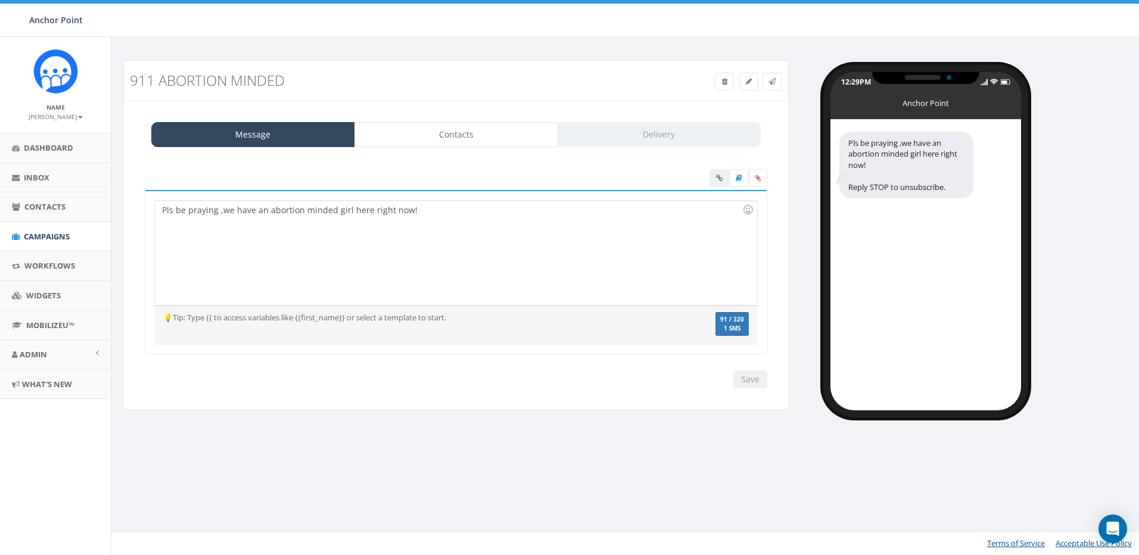
click at [664, 136] on div "Message Contacts Delivery" at bounding box center [455, 134] width 609 height 25
click at [664, 133] on div "Message Contacts Delivery" at bounding box center [455, 134] width 609 height 25
click at [676, 142] on div "Message Contacts Delivery" at bounding box center [455, 134] width 609 height 25
click at [662, 136] on div "Message Contacts Delivery" at bounding box center [455, 134] width 609 height 25
click at [531, 139] on link "Contacts" at bounding box center [456, 134] width 204 height 25
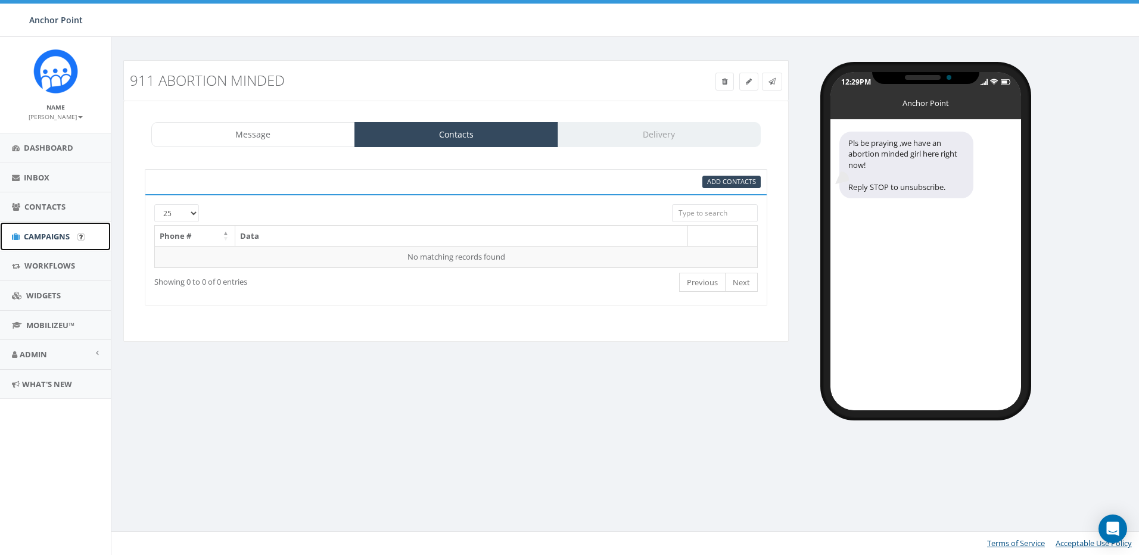
click at [54, 232] on span "Campaigns" at bounding box center [47, 236] width 46 height 11
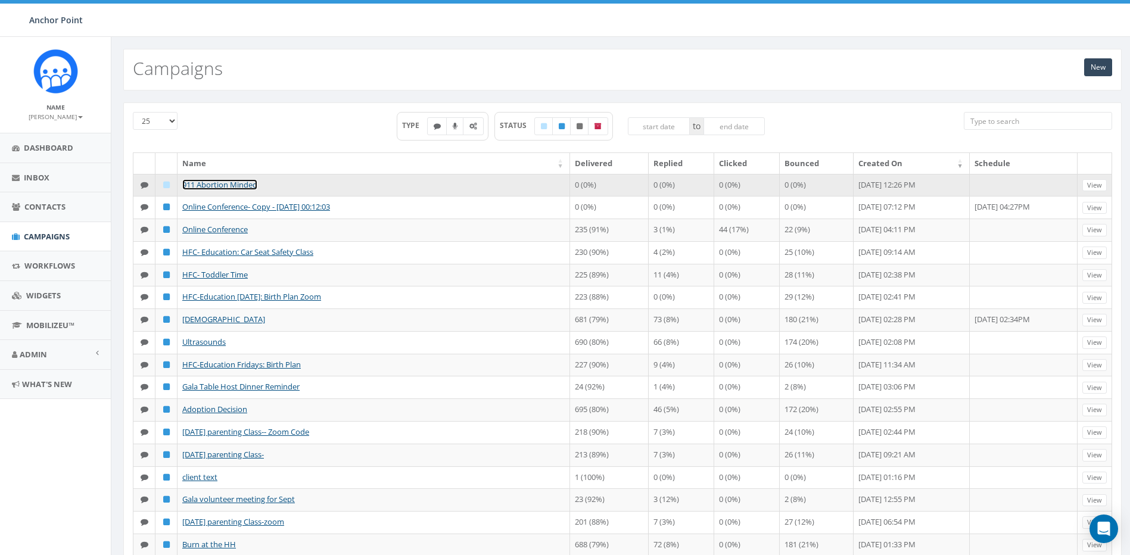
click at [222, 185] on link "911 Abortion Minded" at bounding box center [219, 184] width 75 height 11
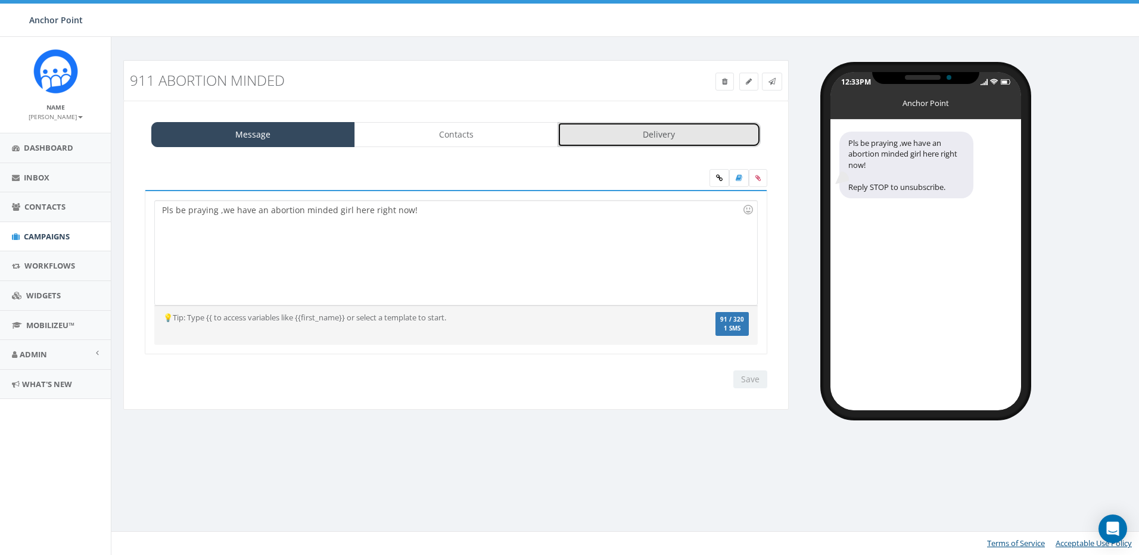
click at [637, 138] on link "Delivery" at bounding box center [660, 134] width 204 height 25
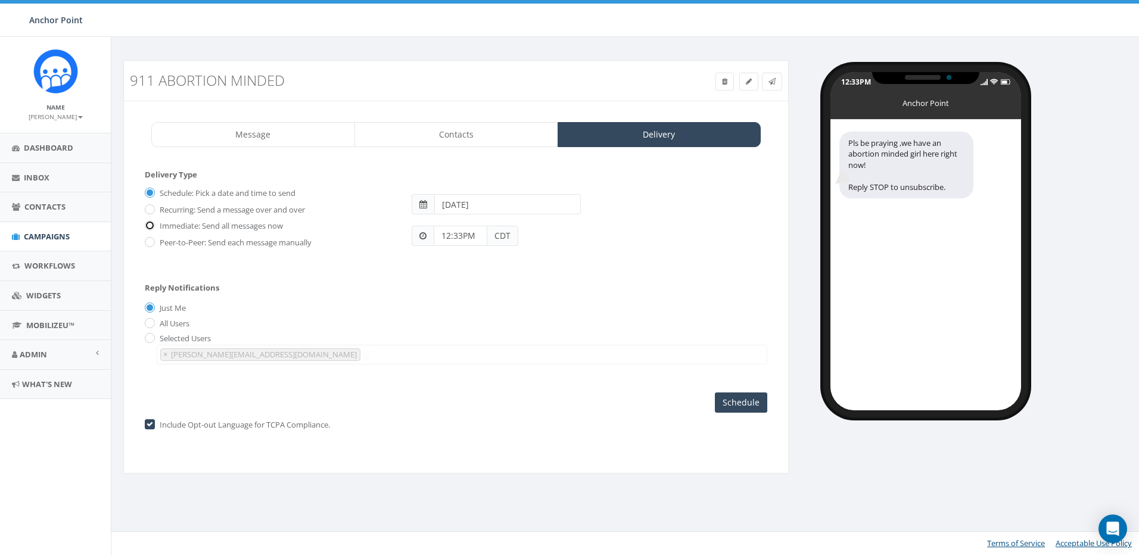
click at [150, 223] on input "Immediate: Send all messages now" at bounding box center [149, 227] width 8 height 8
radio input "true"
click at [739, 405] on input "Send Now" at bounding box center [739, 403] width 56 height 20
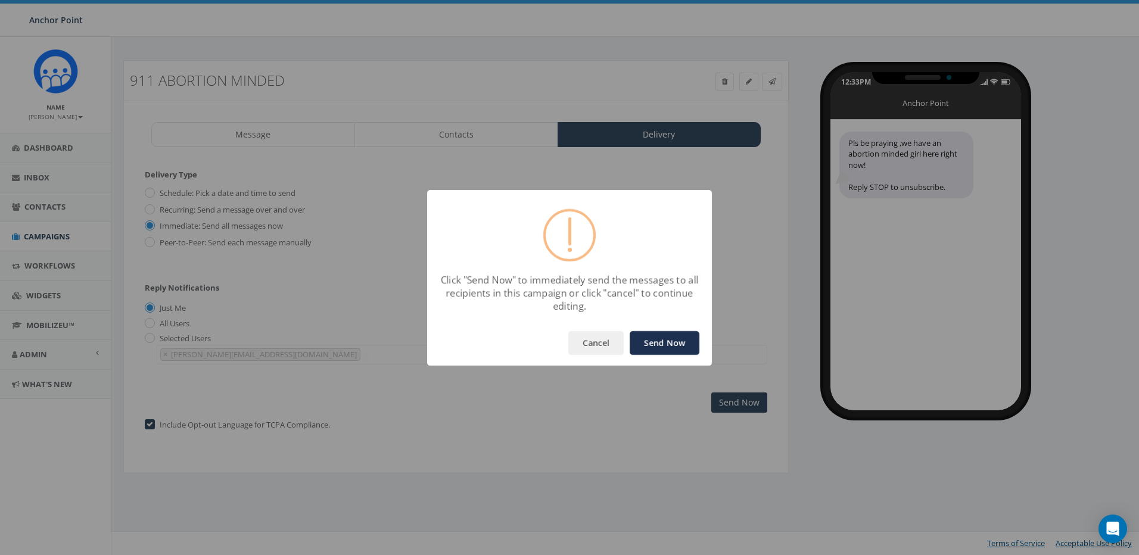
click at [678, 350] on button "Send Now" at bounding box center [665, 343] width 70 height 24
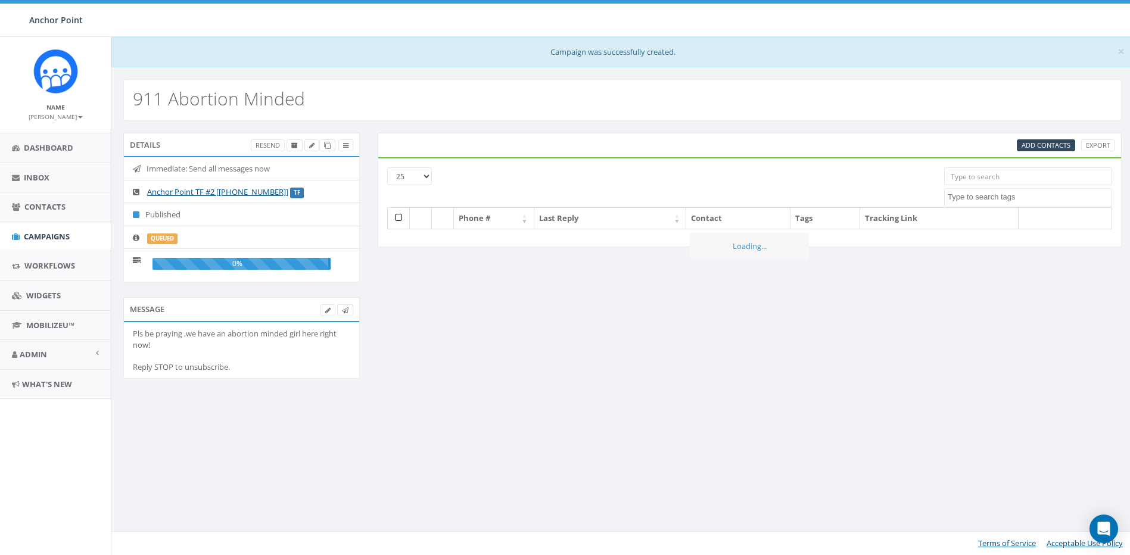
select select
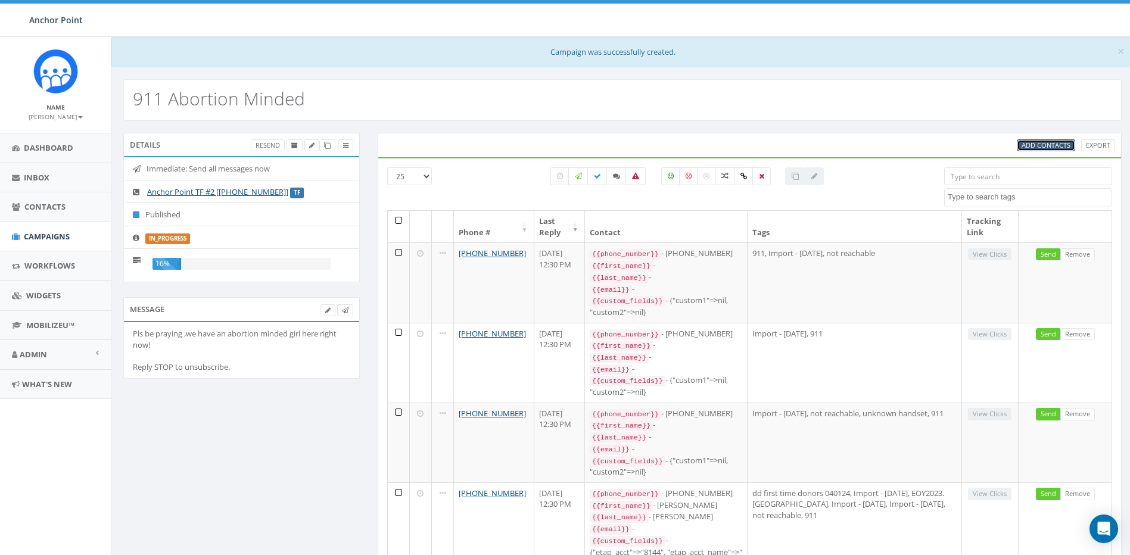
click at [1038, 146] on span "Add Contacts" at bounding box center [1046, 145] width 49 height 9
select select
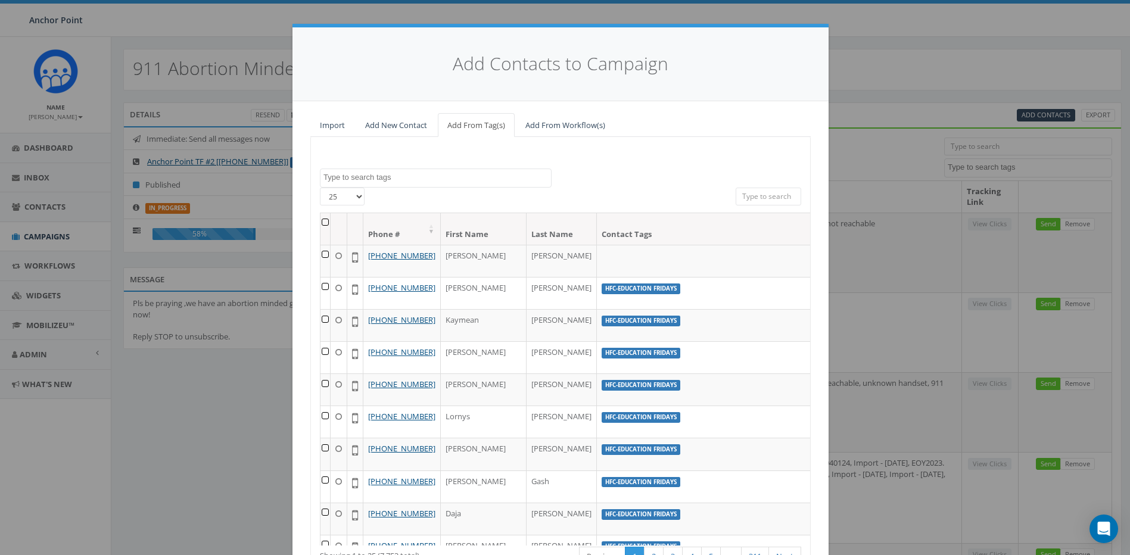
click at [983, 24] on div "Add Contacts to Campaign Import Add New Contact Add From Tag(s) Add From Workfl…" at bounding box center [565, 277] width 1130 height 555
